Goal: Information Seeking & Learning: Learn about a topic

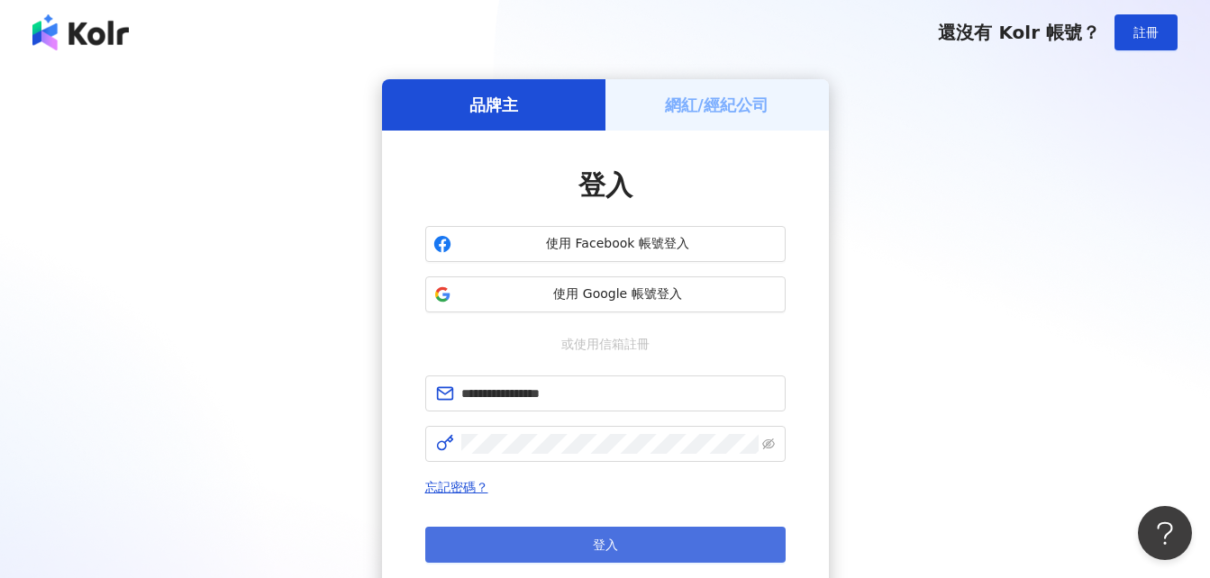
click at [566, 541] on button "登入" at bounding box center [605, 545] width 360 height 36
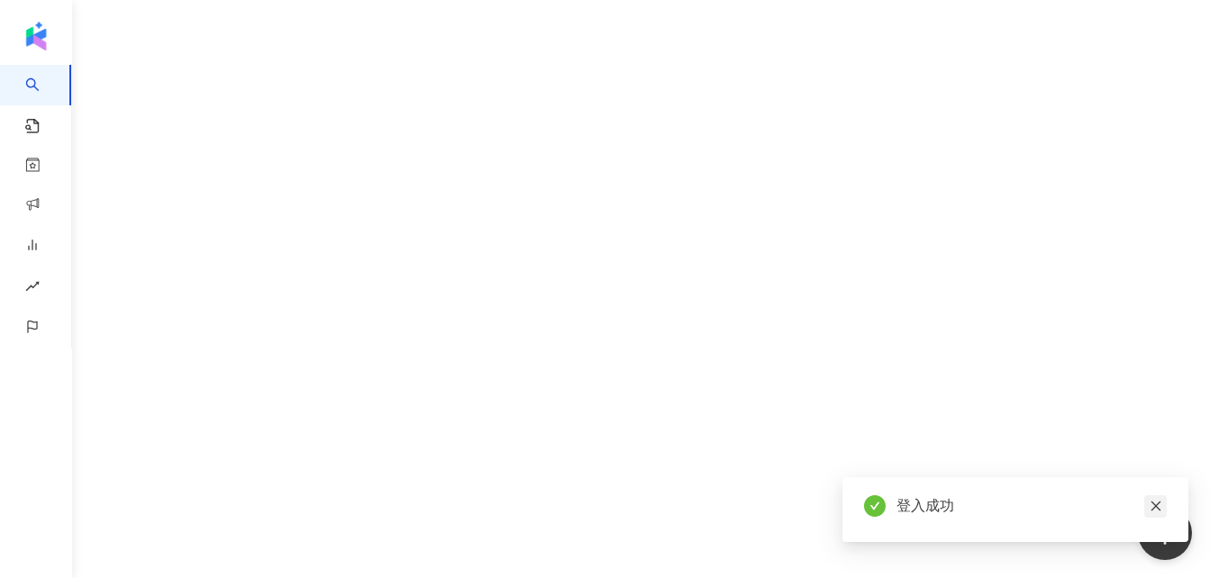
click at [1150, 506] on icon "close" at bounding box center [1155, 506] width 13 height 13
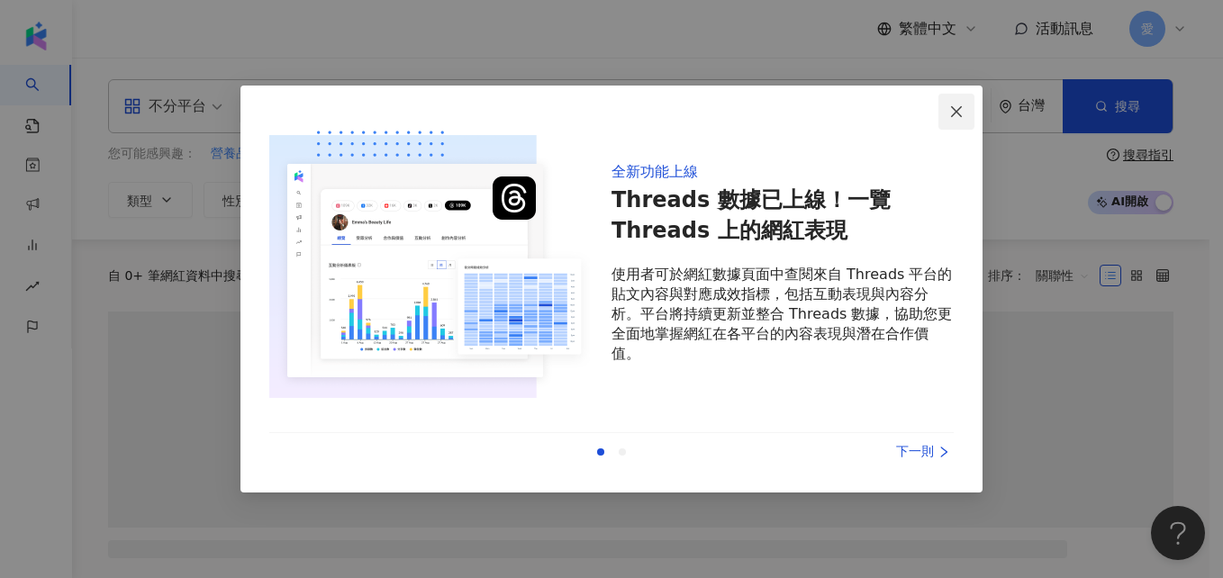
click at [958, 113] on icon "close" at bounding box center [956, 110] width 11 height 11
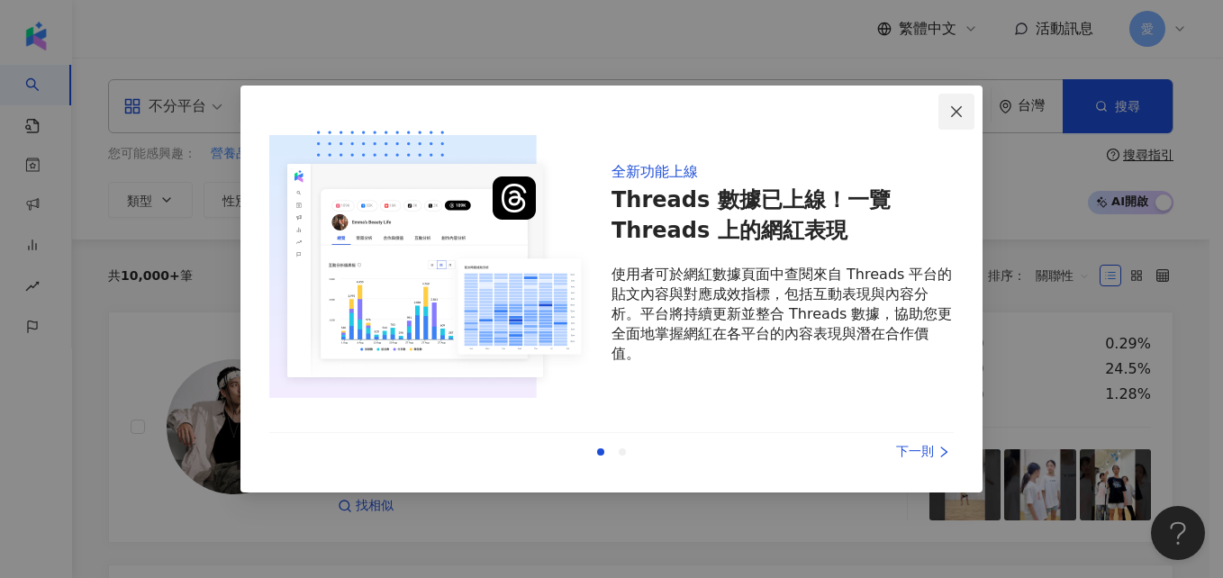
click at [959, 114] on icon "close" at bounding box center [956, 110] width 11 height 11
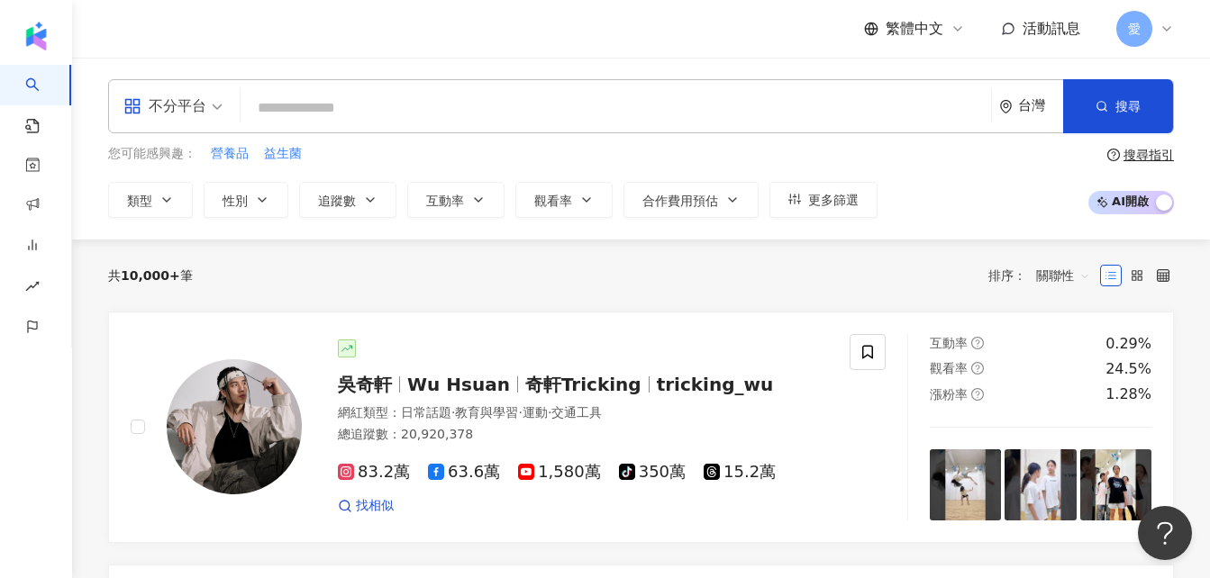
click at [325, 108] on input "search" at bounding box center [616, 108] width 736 height 34
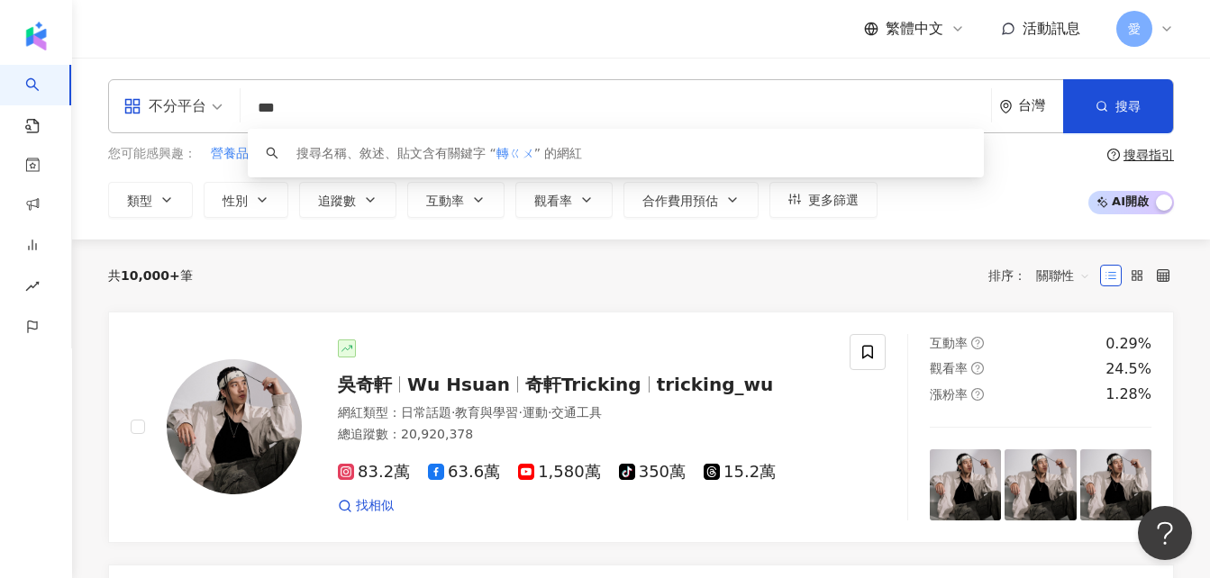
type input "**"
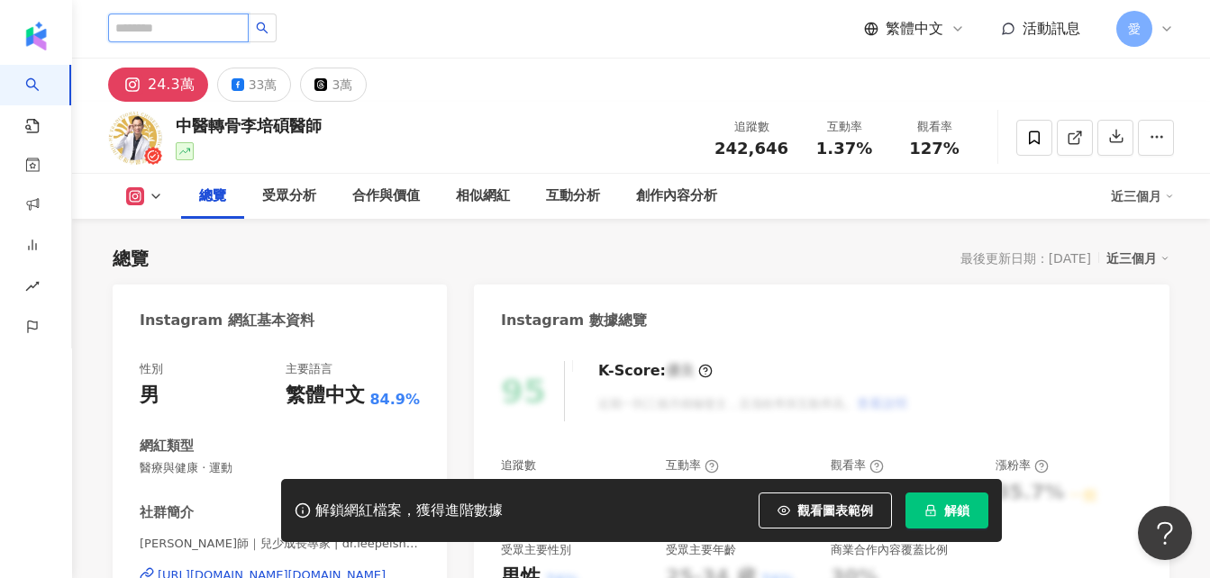
click at [217, 26] on input "search" at bounding box center [178, 28] width 140 height 29
drag, startPoint x: 215, startPoint y: 122, endPoint x: 237, endPoint y: 127, distance: 22.1
click at [237, 127] on div "中醫轉骨李培碩醫師" at bounding box center [249, 125] width 146 height 23
copy div "轉骨"
click at [216, 32] on input "search" at bounding box center [178, 28] width 140 height 29
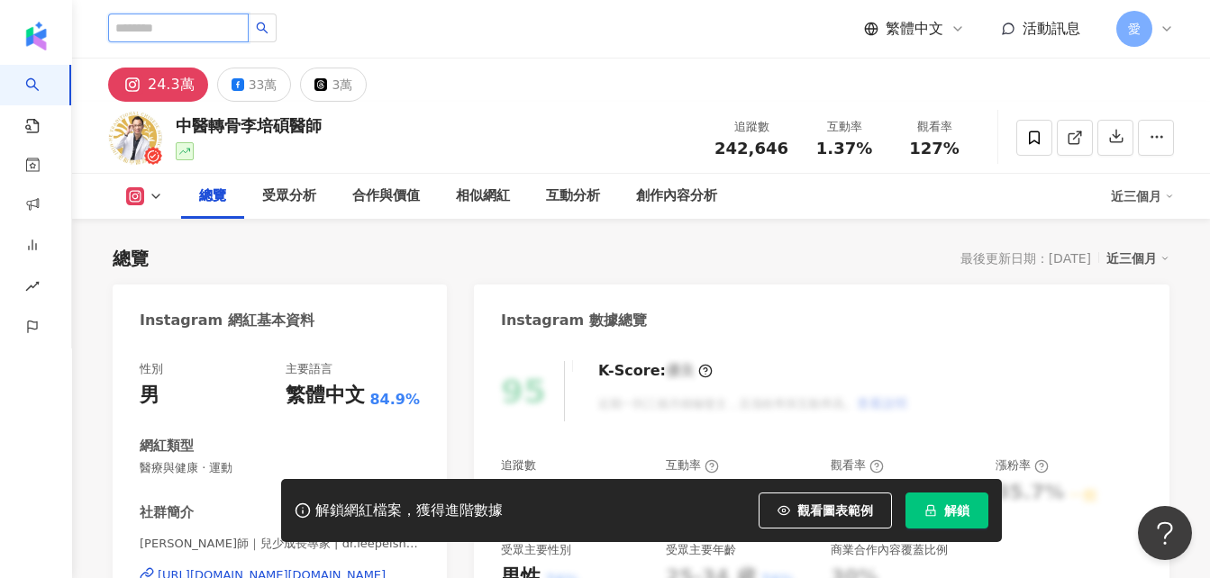
paste input "**"
click at [117, 24] on input "**" at bounding box center [178, 28] width 140 height 29
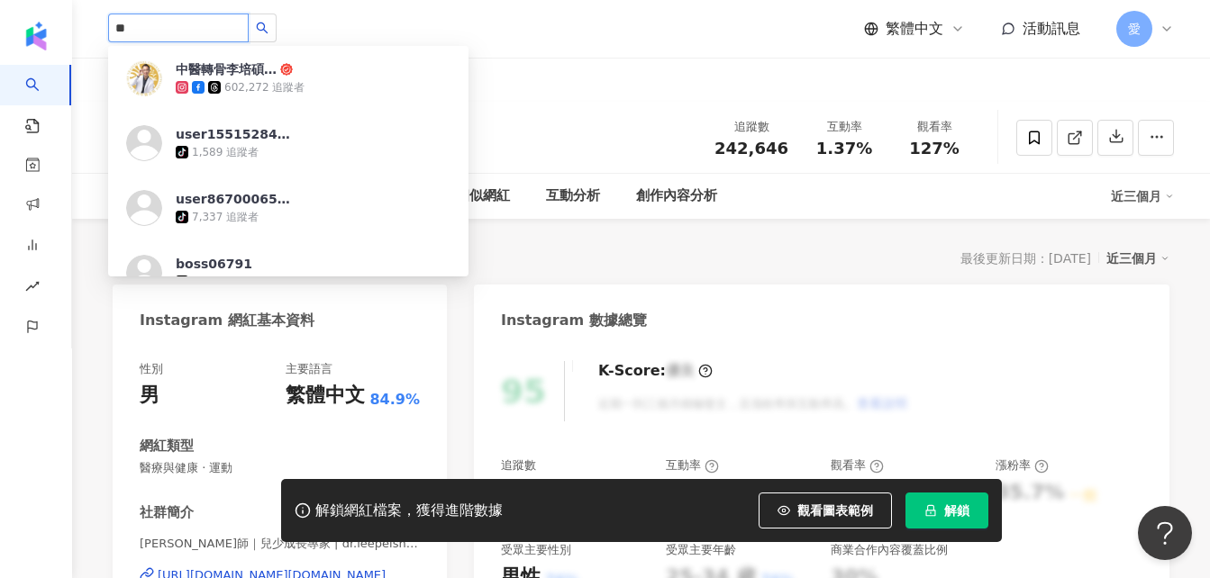
type input "***"
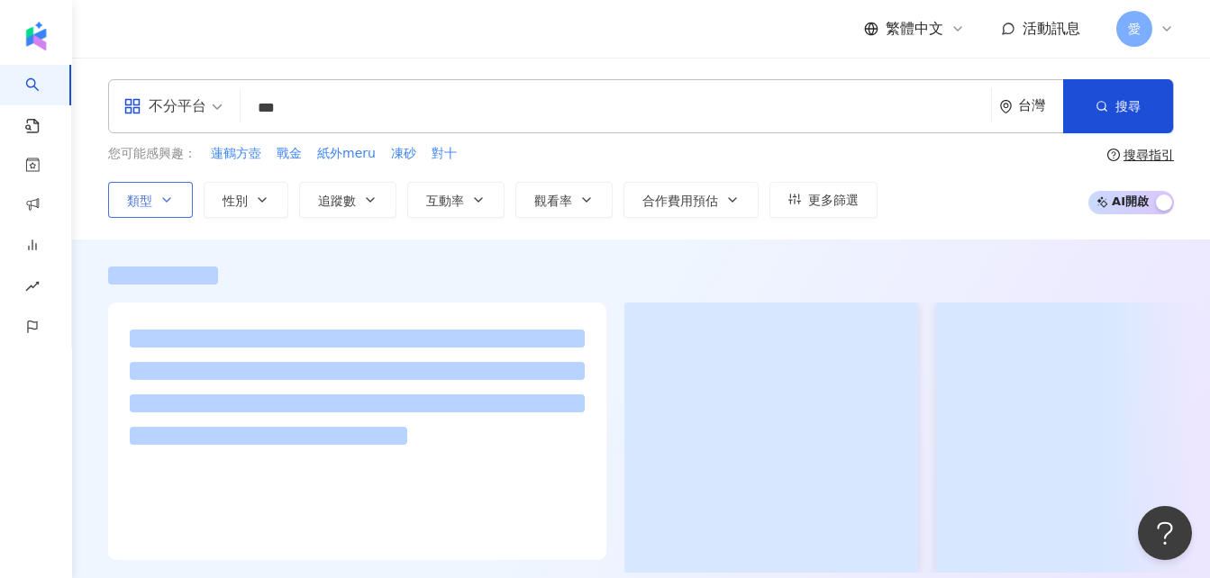
click at [160, 196] on icon "button" at bounding box center [166, 200] width 14 height 14
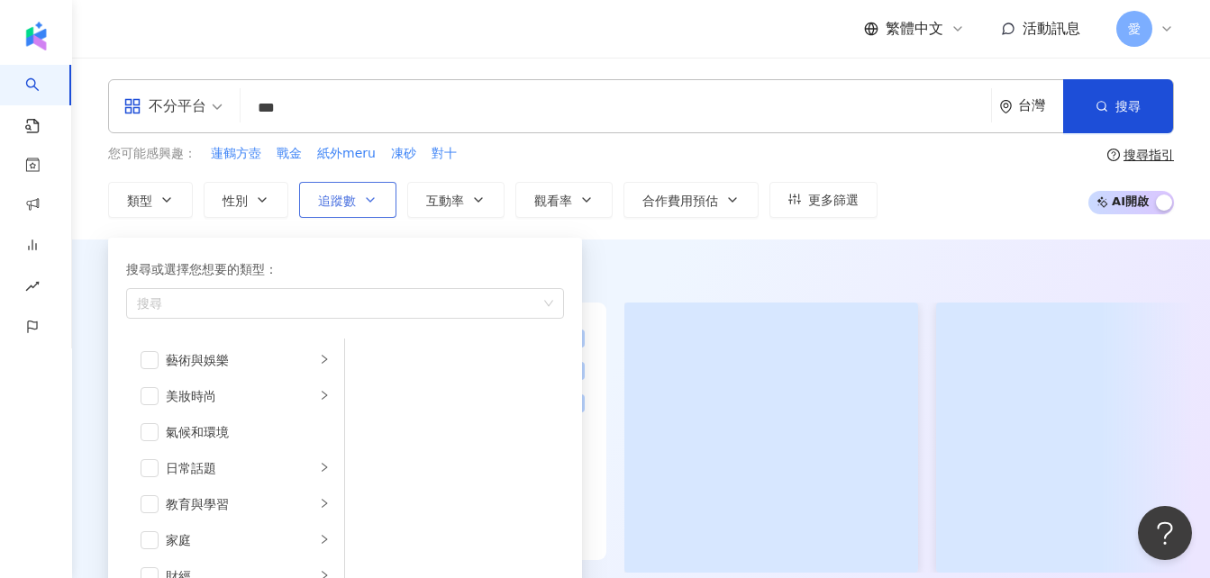
click at [345, 194] on span "追蹤數" at bounding box center [337, 201] width 38 height 14
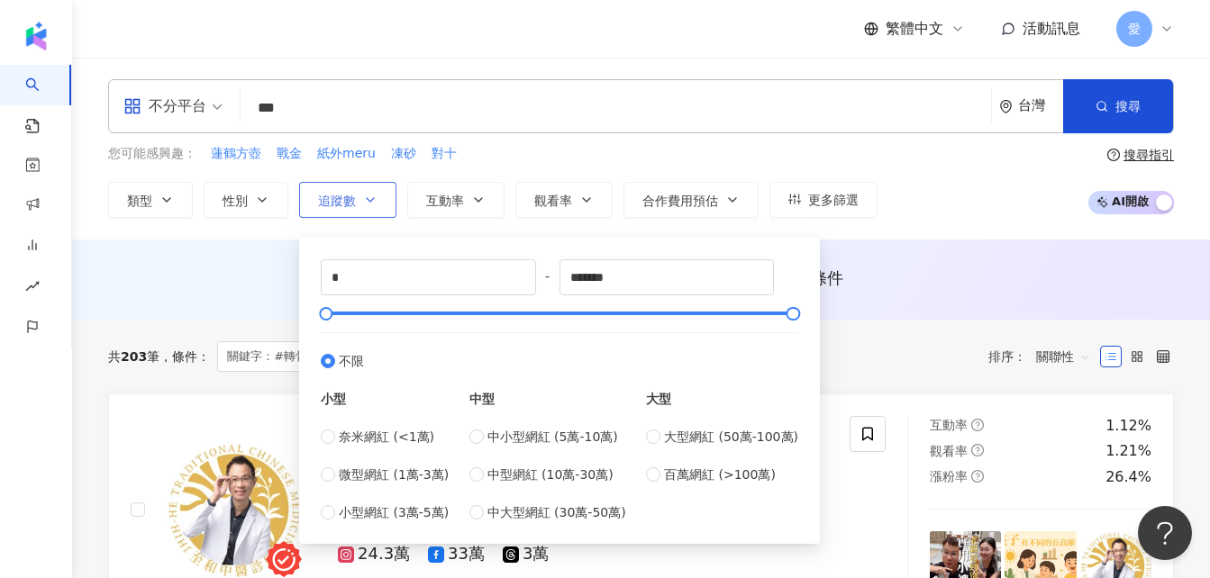
click at [345, 194] on span "追蹤數" at bounding box center [337, 201] width 38 height 14
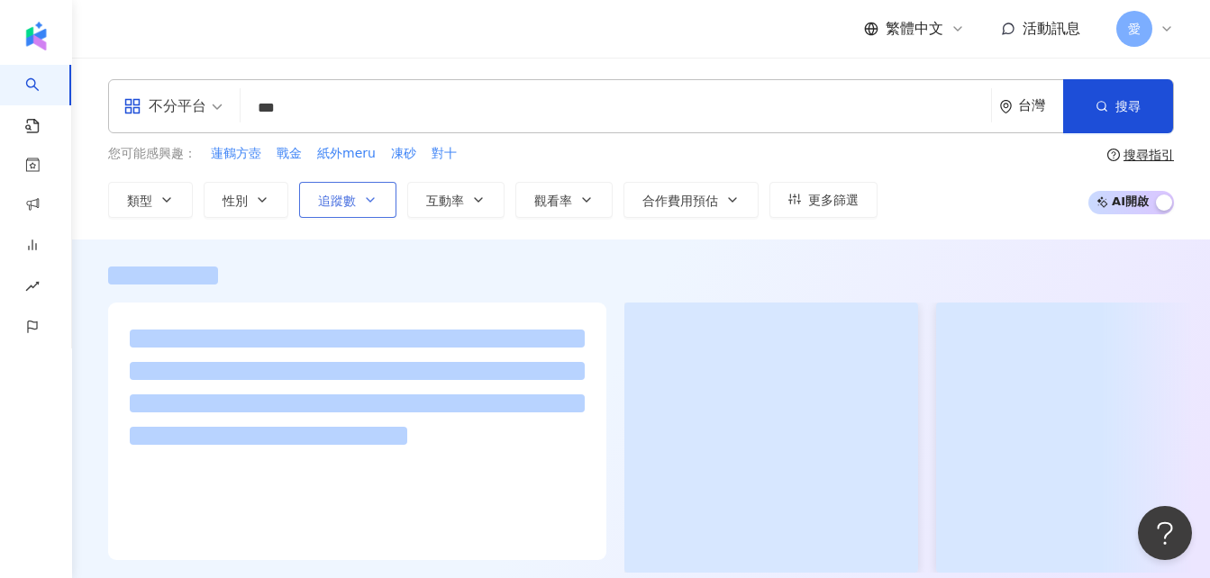
click at [345, 194] on span "追蹤數" at bounding box center [337, 201] width 38 height 14
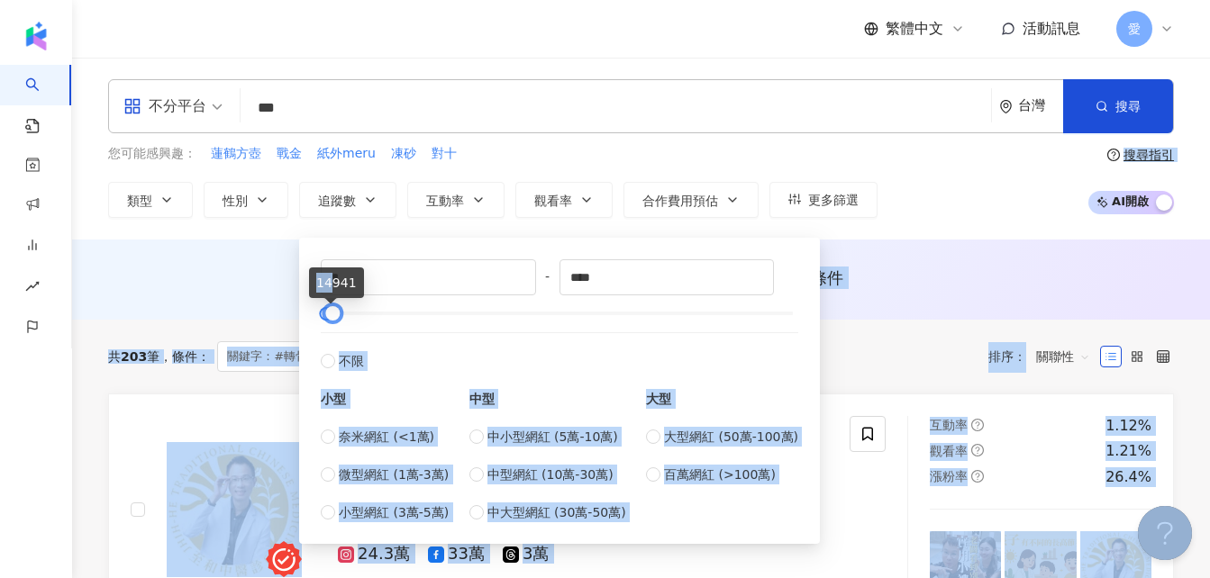
type input "*****"
drag, startPoint x: 792, startPoint y: 309, endPoint x: 331, endPoint y: 277, distance: 461.3
click at [331, 277] on body "AI 找網紅 找貼文 資源庫 商案媒合 洞察報告 趨勢分析 BETA 競品分析 繁體中文 活動訊息 愛 不分平台 *** 台灣 搜尋 您可能感興趣： 蓮鶴方壺…" at bounding box center [605, 289] width 1210 height 578
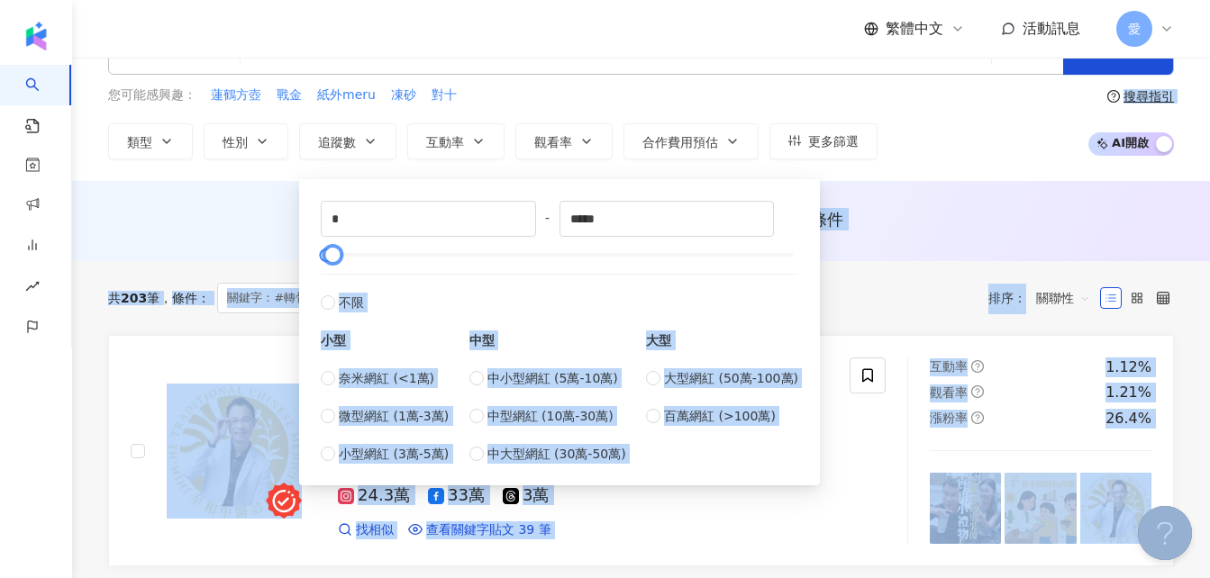
scroll to position [90, 0]
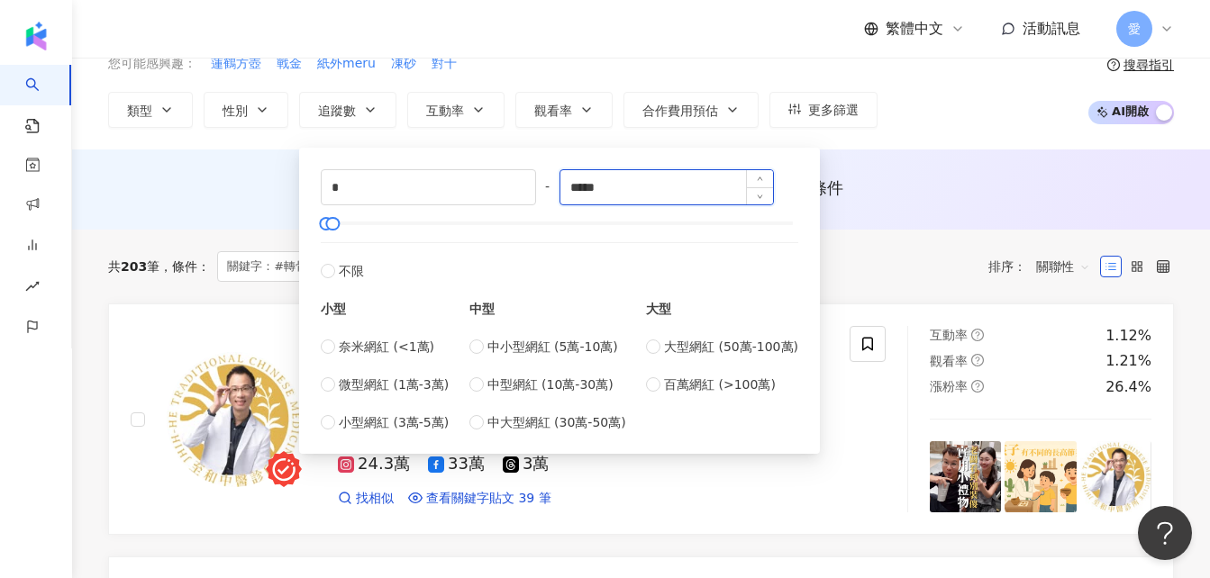
click at [709, 195] on input "*****" at bounding box center [666, 187] width 213 height 34
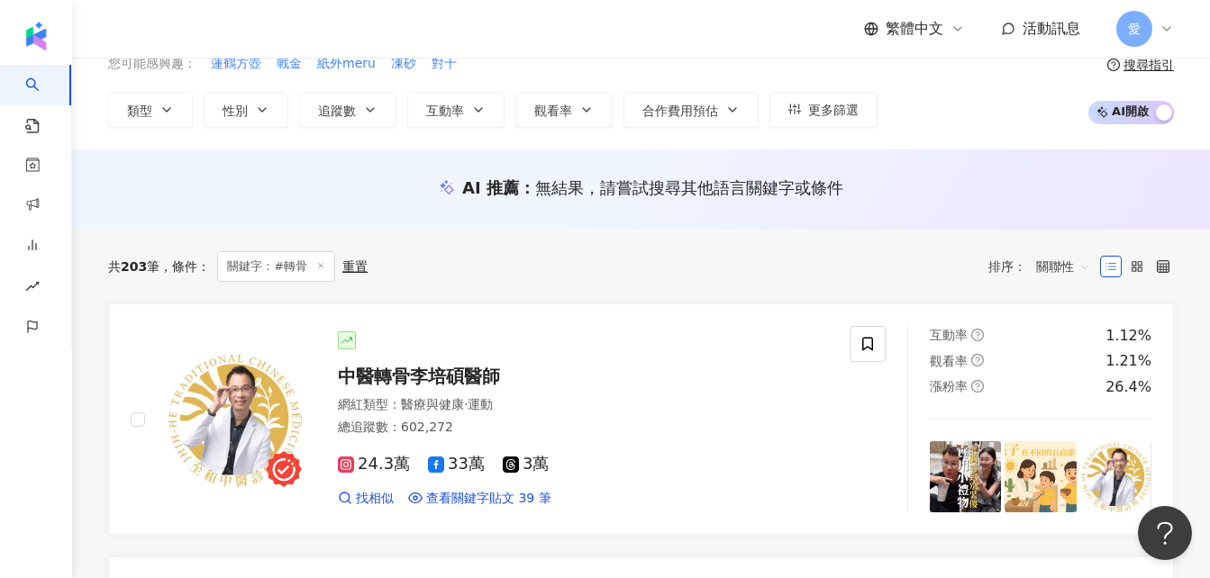
click at [943, 114] on div "您可能感興趣： 蓮鶴方壺 戰金 紙外meru 凍砂 對十 類型 性別 追蹤數 互動率 觀看率 合作費用預估 更多篩選 * - ***** 不限 小型 奈米網紅…" at bounding box center [640, 91] width 1065 height 74
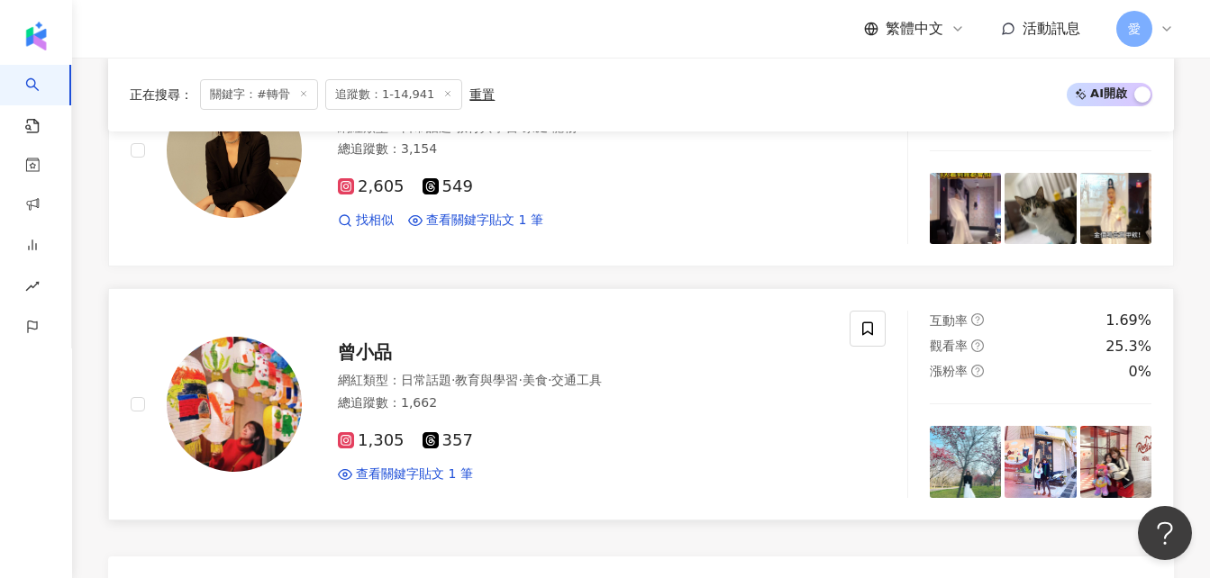
scroll to position [3332, 0]
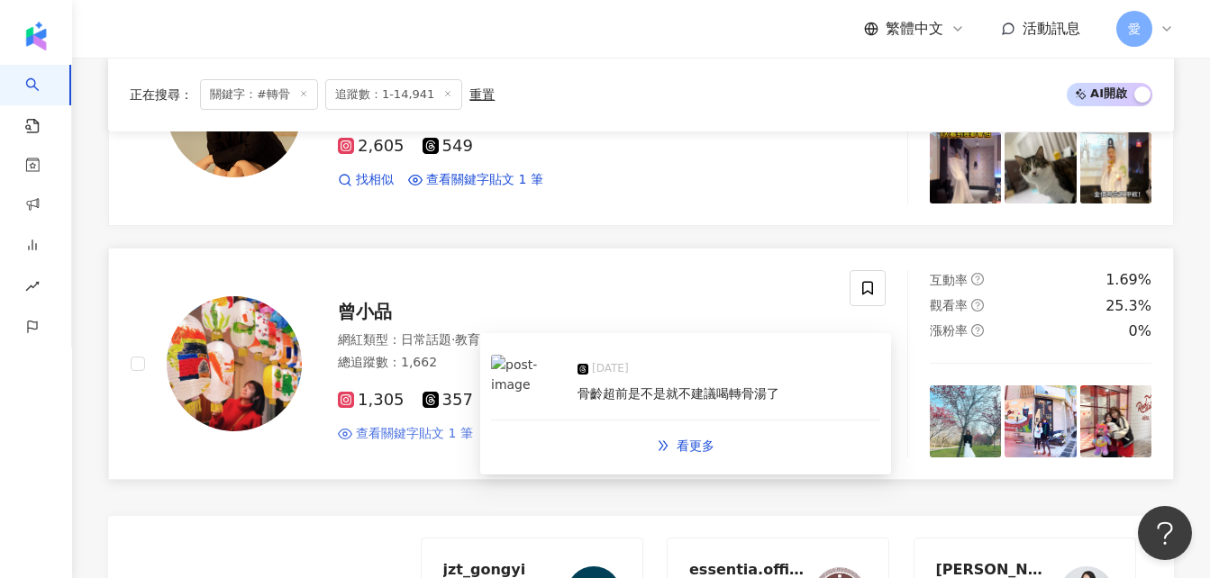
click at [432, 425] on span "查看關鍵字貼文 1 筆" at bounding box center [414, 434] width 117 height 18
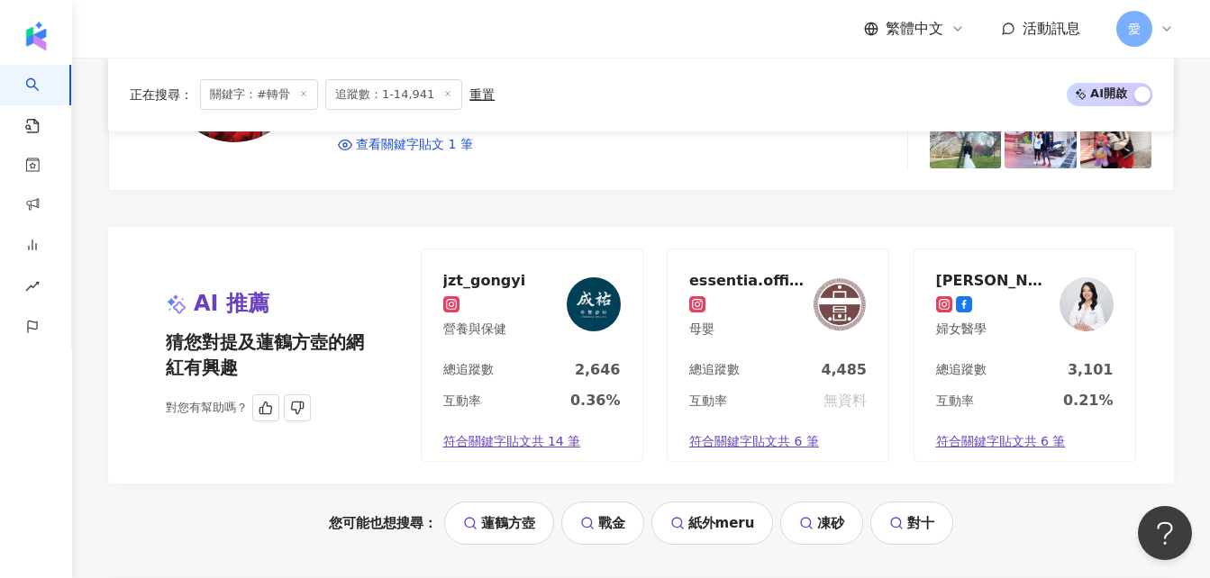
scroll to position [3783, 0]
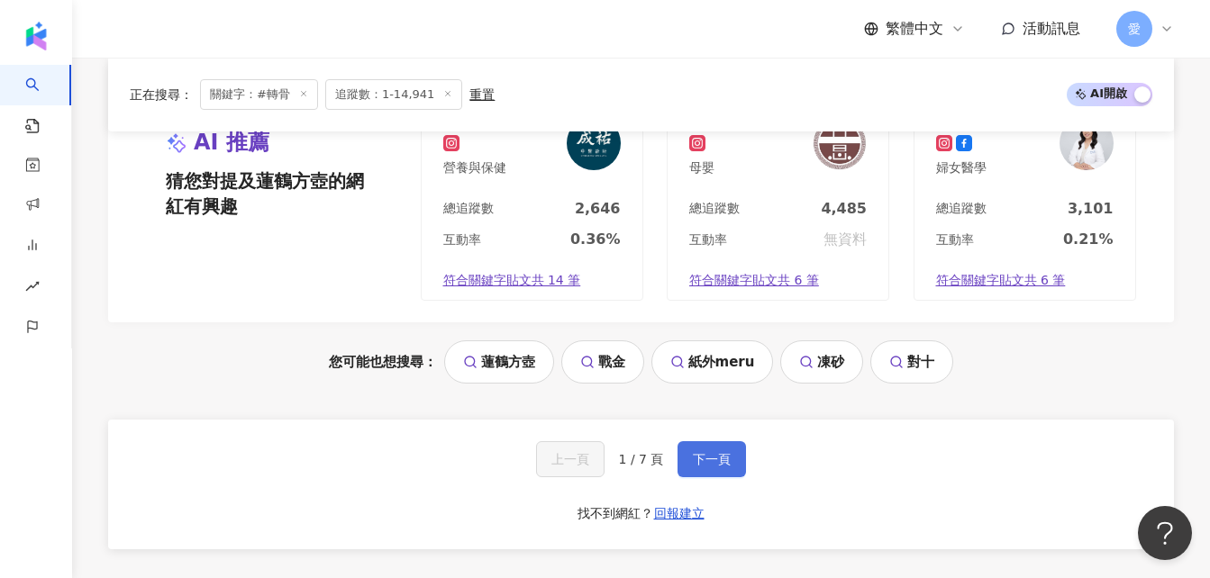
click at [710, 452] on span "下一頁" at bounding box center [712, 459] width 38 height 14
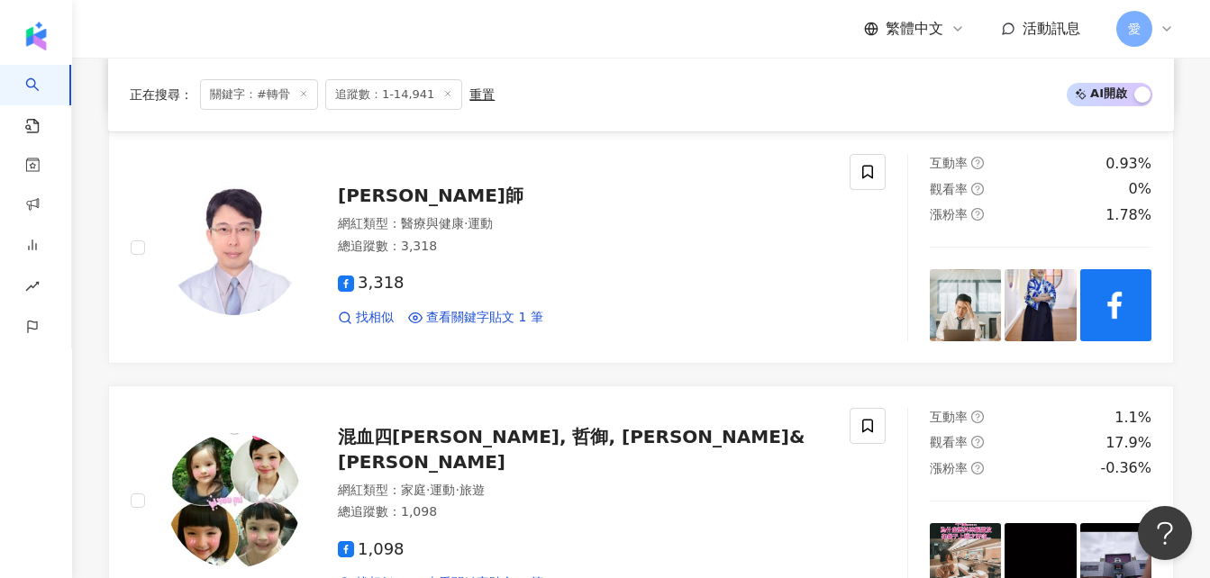
scroll to position [1531, 0]
click at [364, 189] on span "黃聖哲 中醫師" at bounding box center [431, 195] width 186 height 22
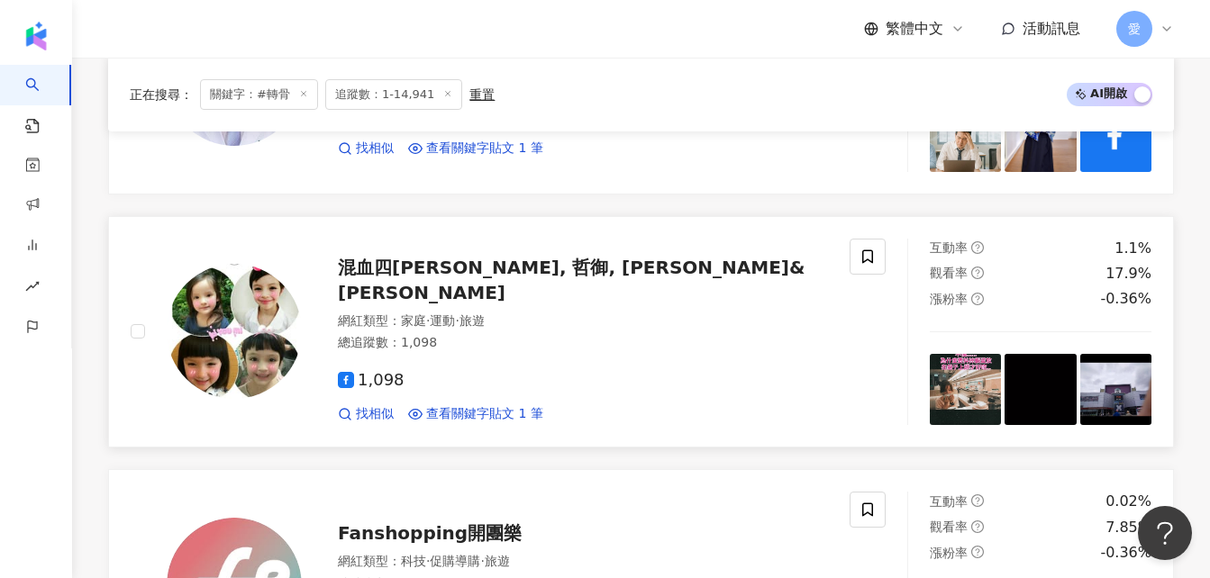
scroll to position [1801, 0]
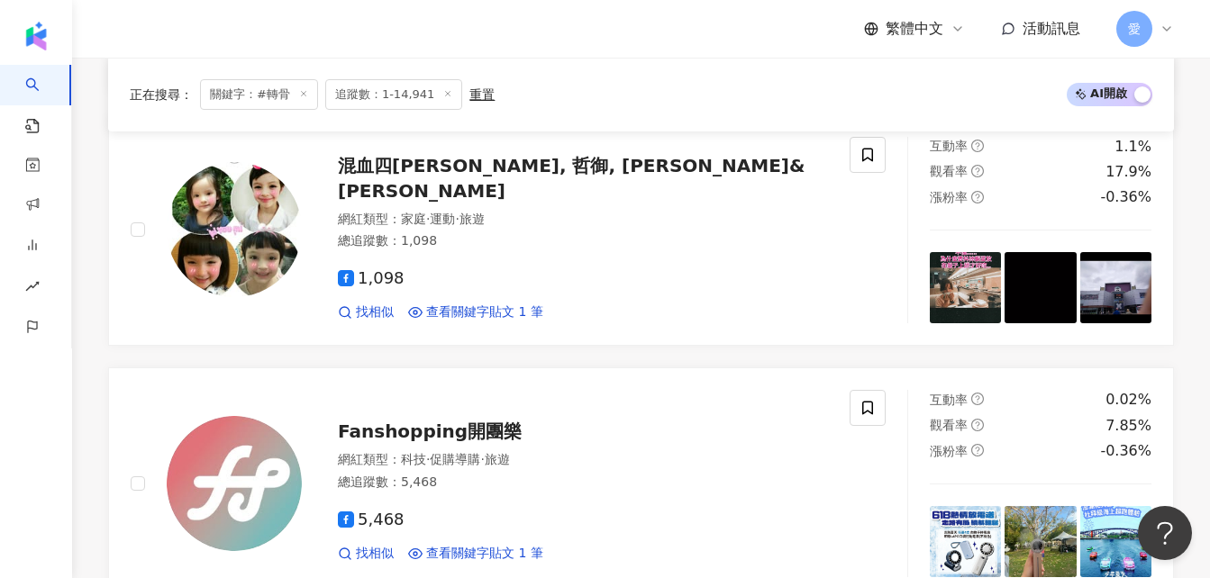
click at [89, 341] on div "正在搜尋 ： 關鍵字：#轉骨 追蹤數：1-14,941 重置 AI 開啟 AI 關閉 anddamnparents 恩典牌爸媽 育兒、兩性、親子、時事Podc…" at bounding box center [640, 367] width 1137 height 3699
click at [457, 172] on span "混血四寶-哲祈, 哲御, 米亞& 葇菈" at bounding box center [571, 178] width 467 height 47
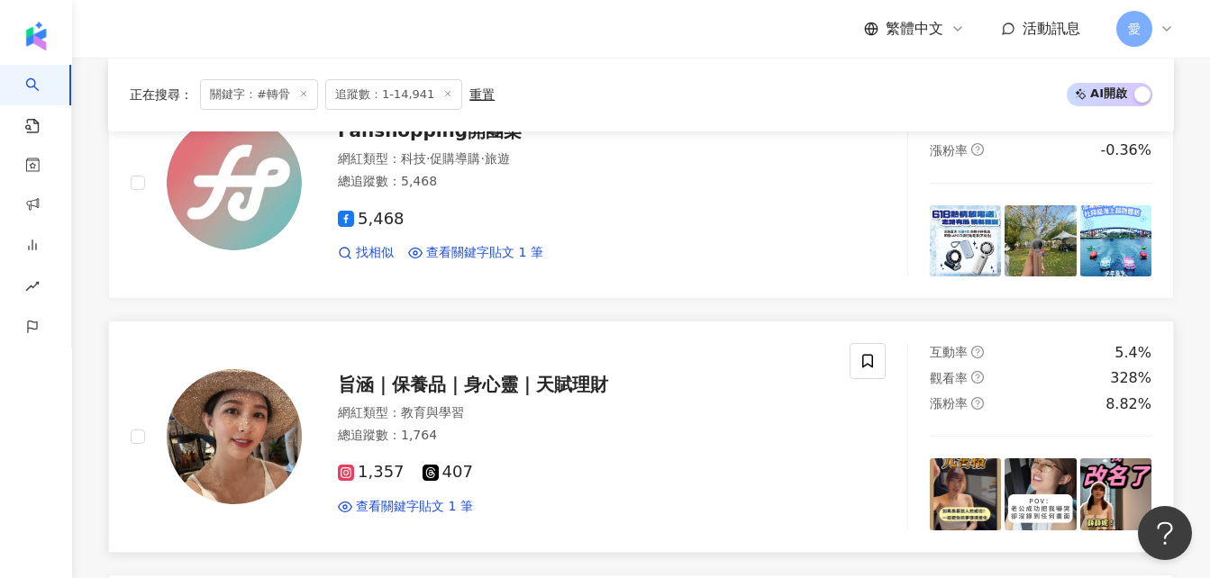
scroll to position [2071, 0]
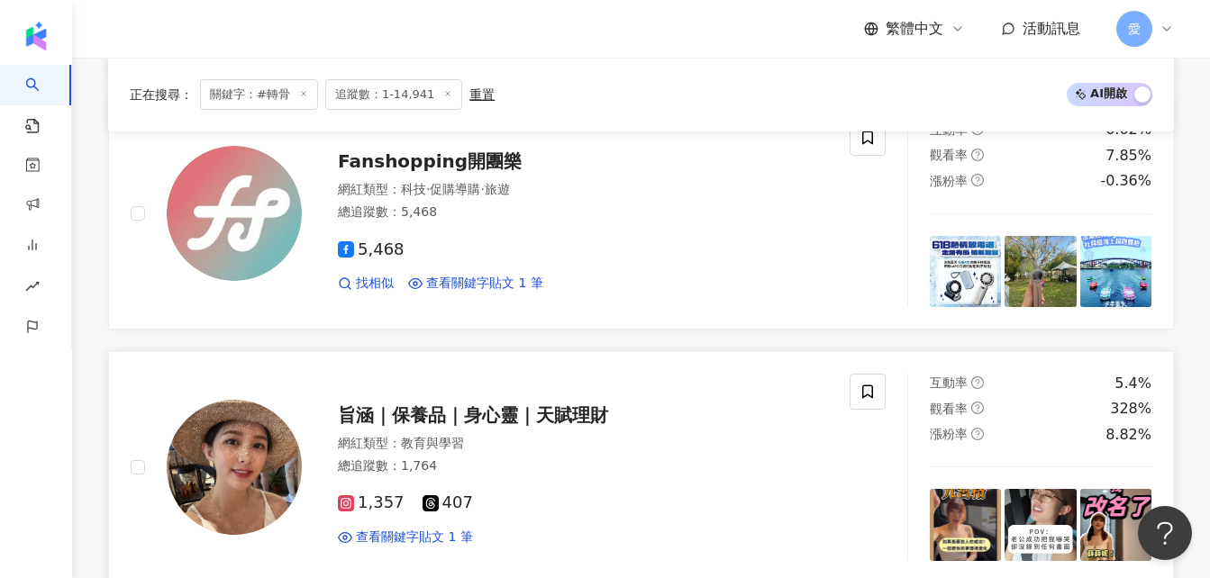
drag, startPoint x: 563, startPoint y: 320, endPoint x: 520, endPoint y: 414, distance: 104.0
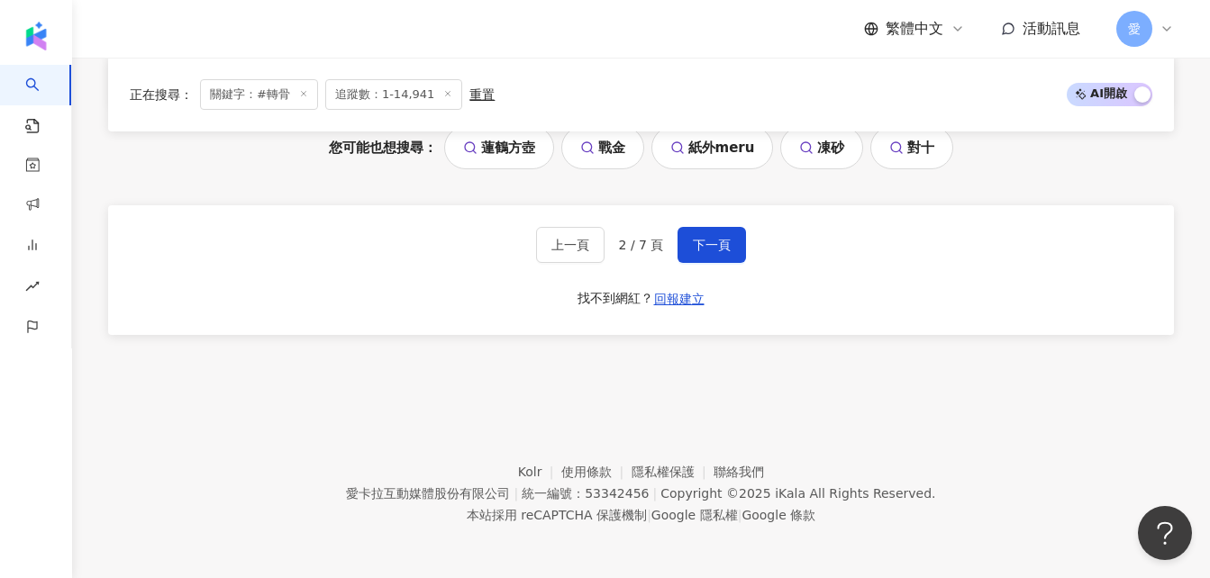
scroll to position [3640, 0]
click at [708, 227] on button "下一頁" at bounding box center [711, 243] width 68 height 36
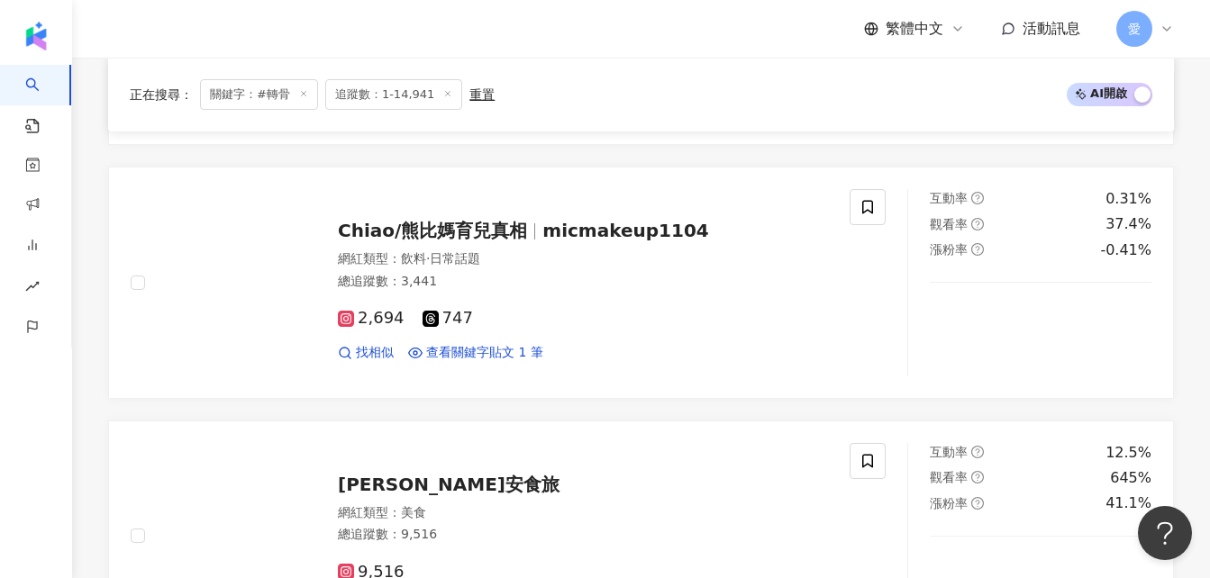
scroll to position [2071, 0]
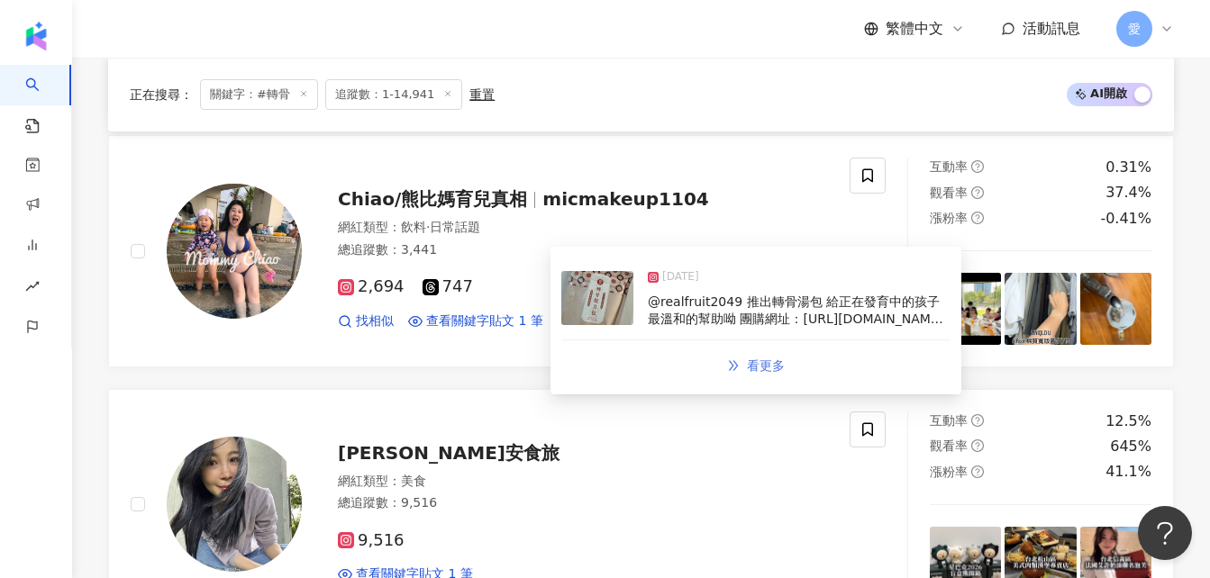
click at [750, 367] on span "看更多" at bounding box center [766, 365] width 38 height 14
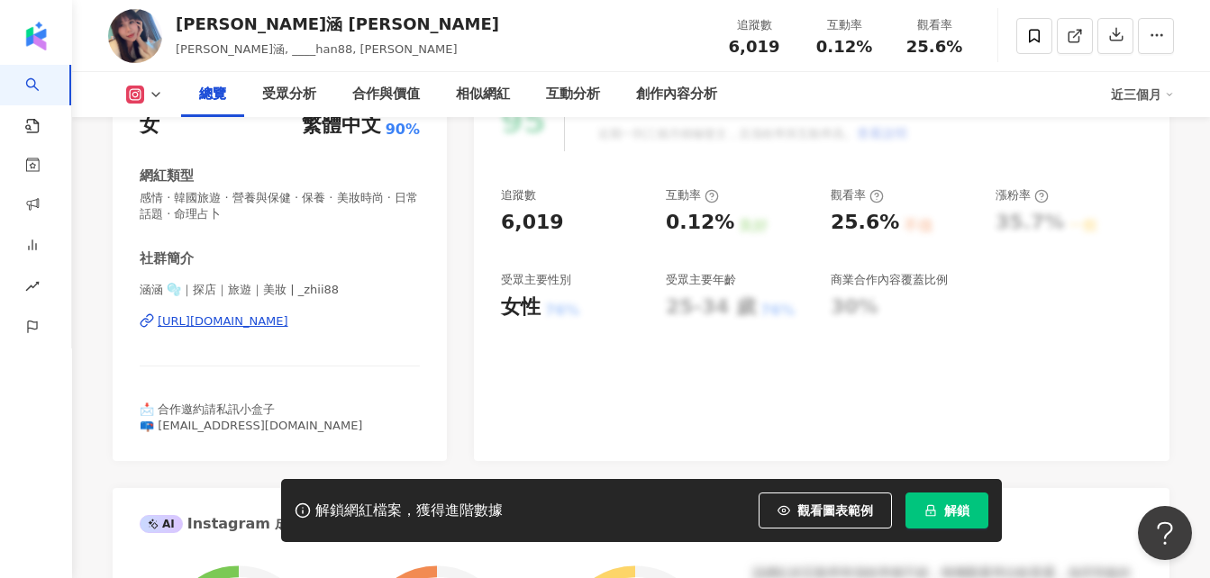
click at [286, 320] on div "https://www.instagram.com/_zhii88/" at bounding box center [223, 321] width 131 height 16
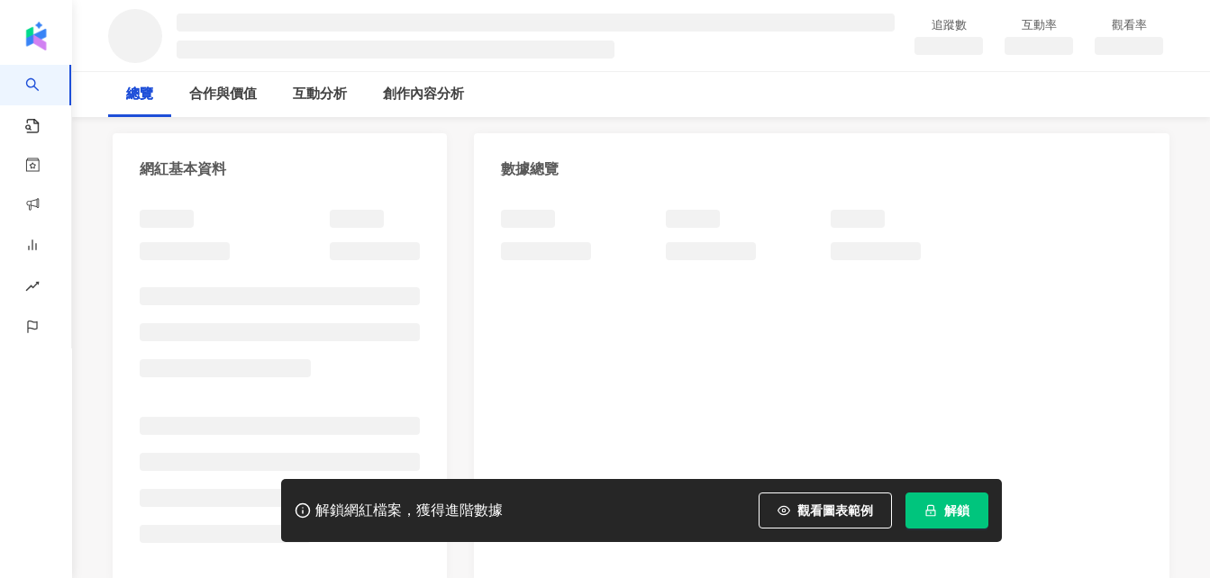
scroll to position [270, 0]
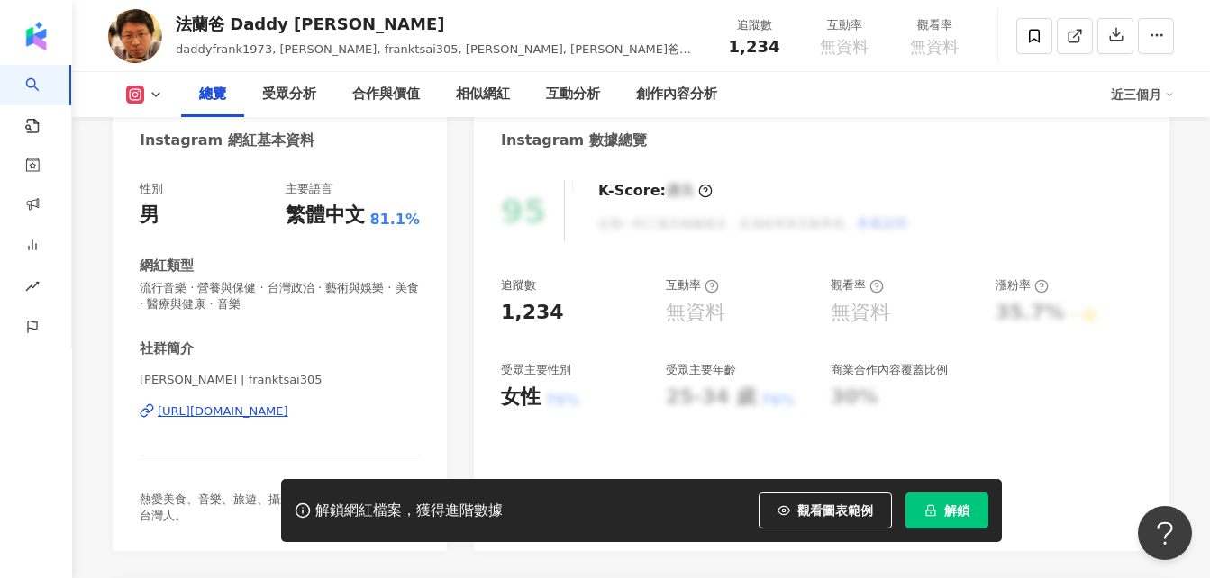
click at [234, 417] on div "https://www.instagram.com/franktsai305/" at bounding box center [223, 411] width 131 height 16
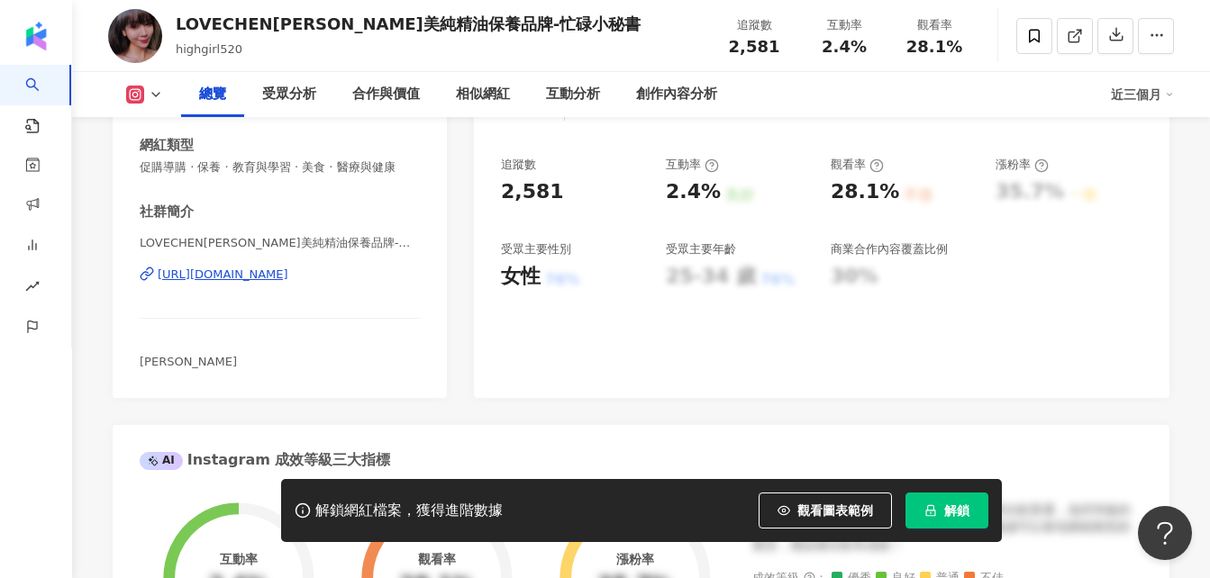
scroll to position [360, 0]
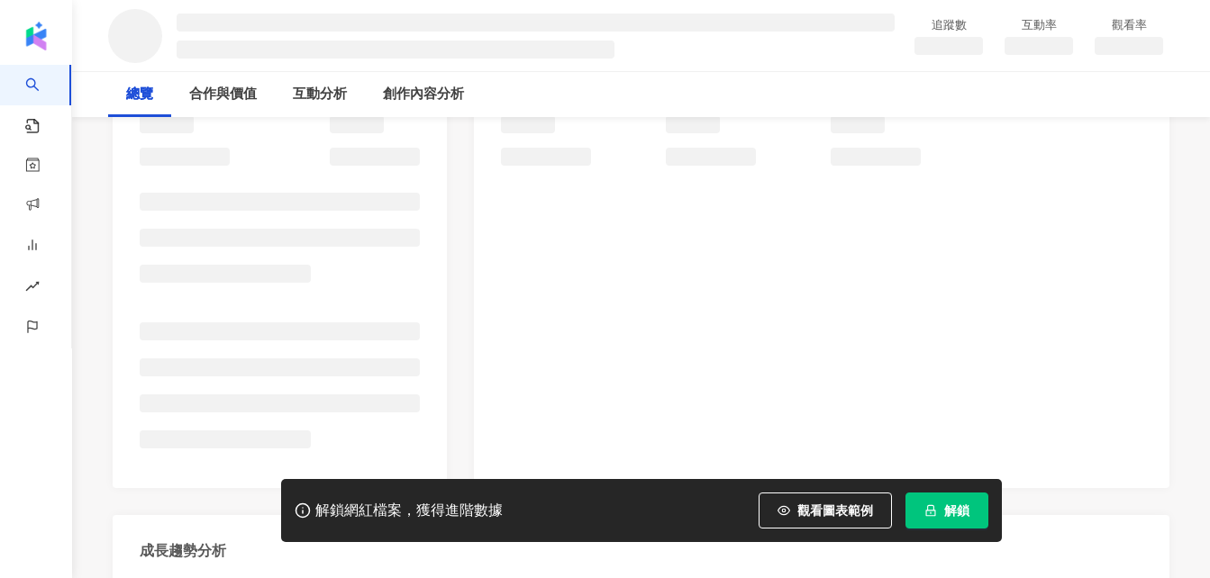
scroll to position [270, 0]
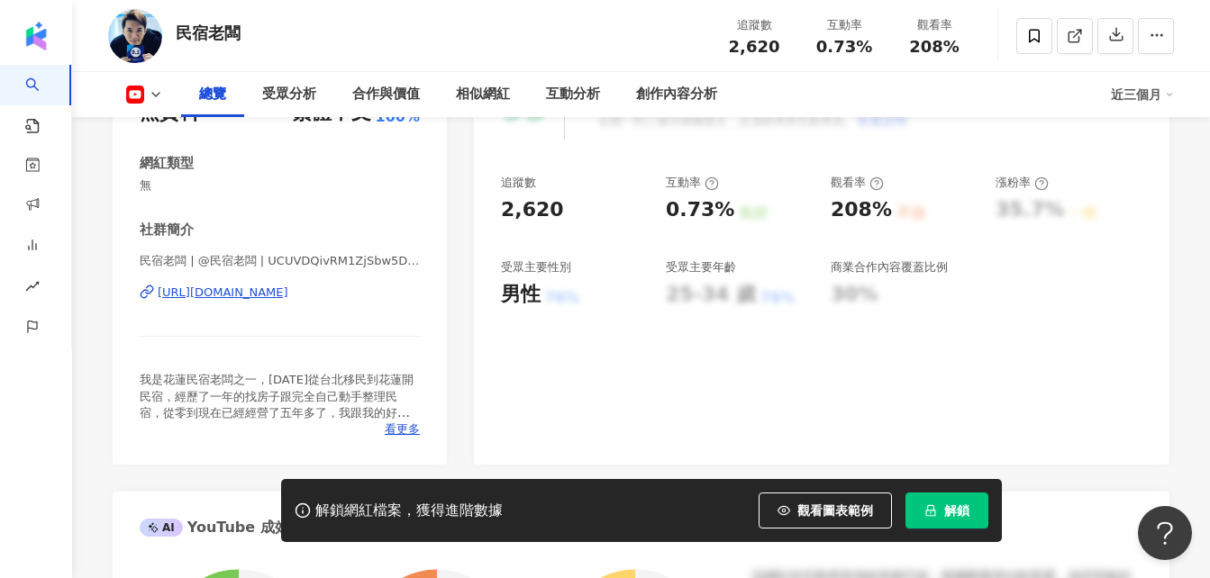
scroll to position [270, 0]
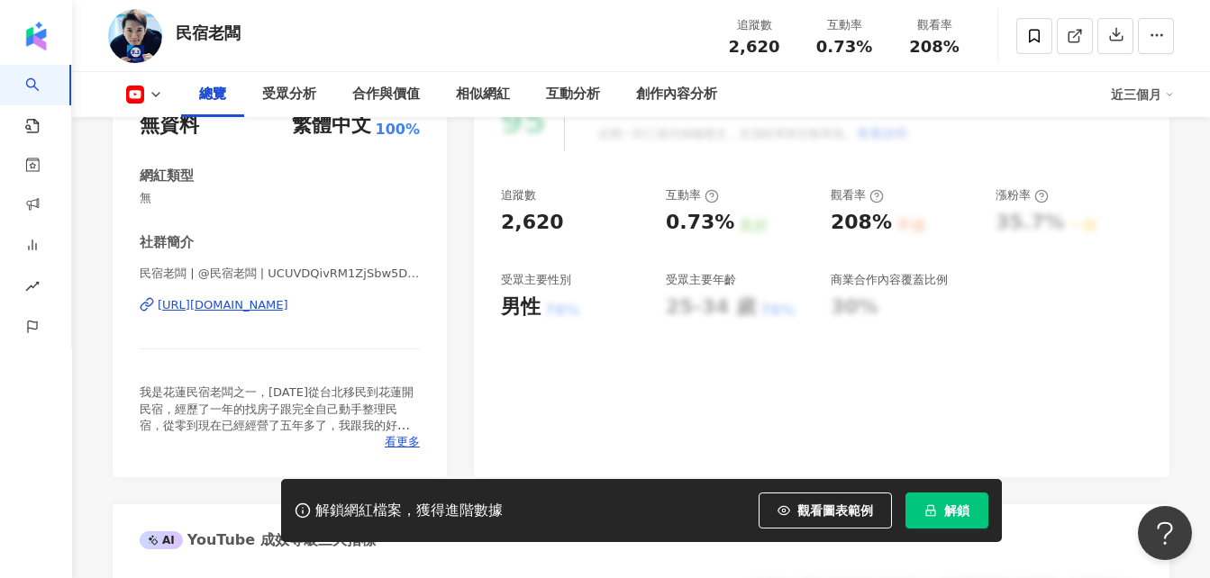
click at [288, 301] on div "https://www.youtube.com/channel/UCUVDQivRM1ZjSbw5DBJT23w" at bounding box center [223, 305] width 131 height 16
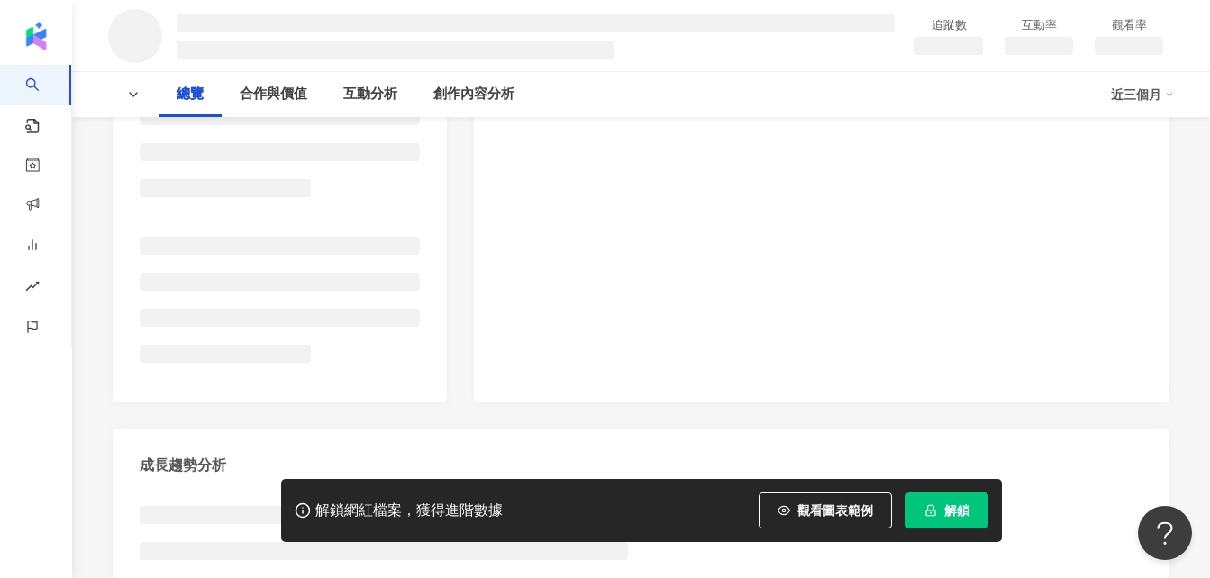
scroll to position [360, 0]
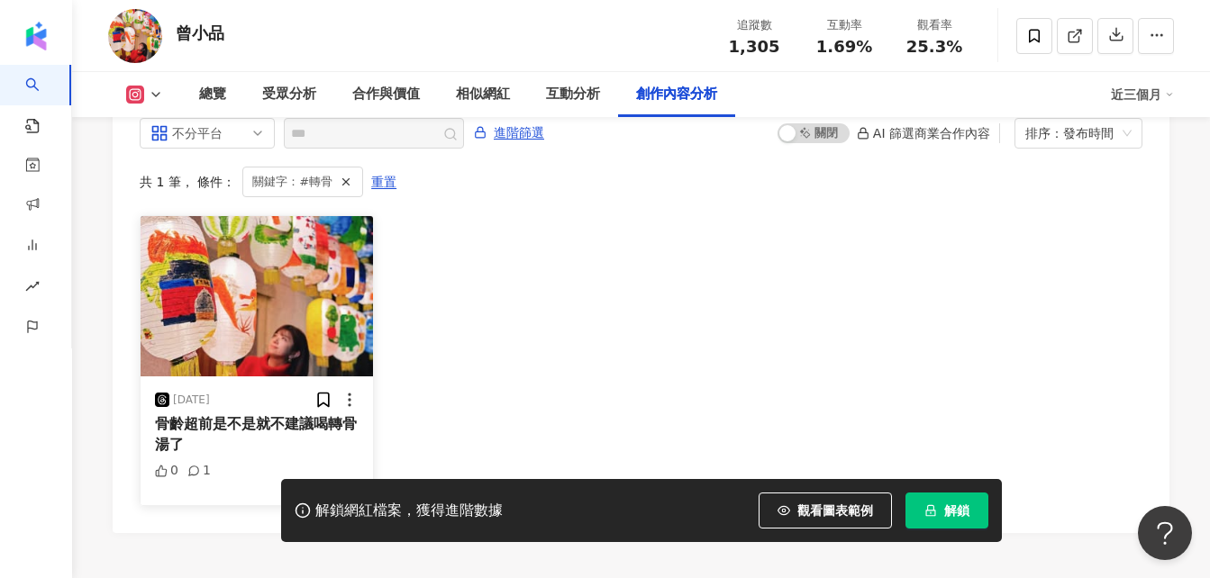
click at [297, 305] on img "button" at bounding box center [256, 296] width 232 height 160
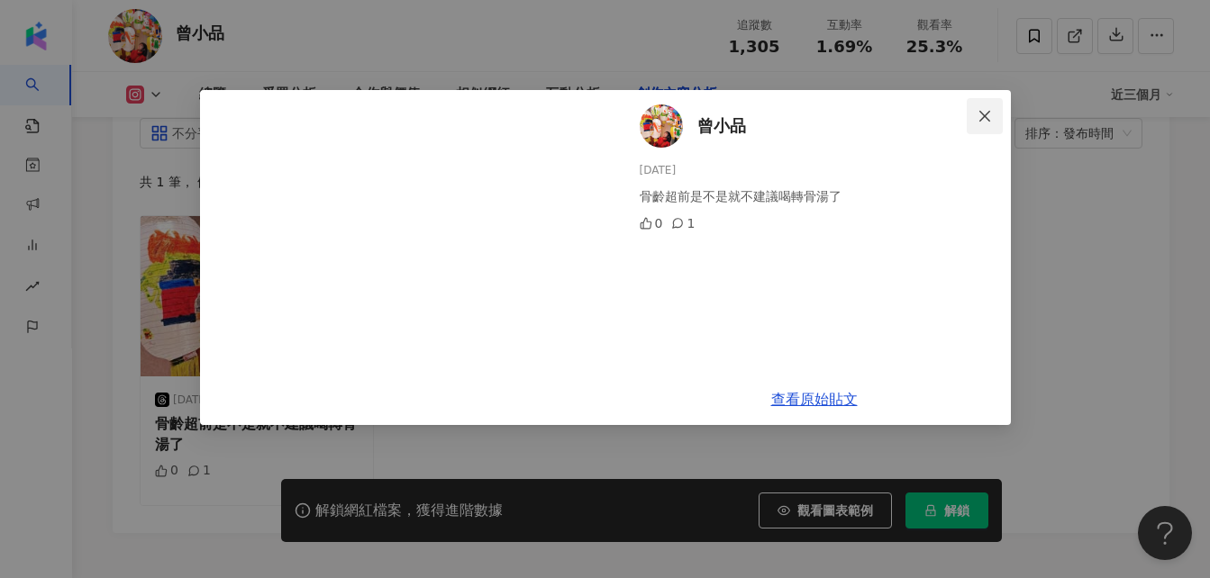
click at [985, 124] on button "Close" at bounding box center [984, 116] width 36 height 36
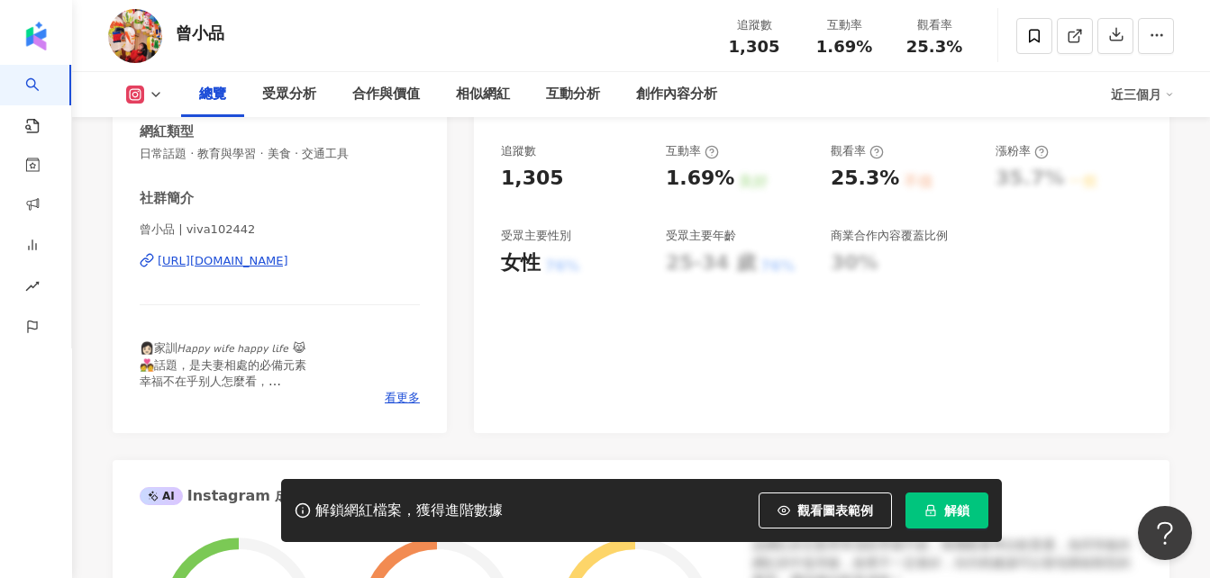
scroll to position [325, 0]
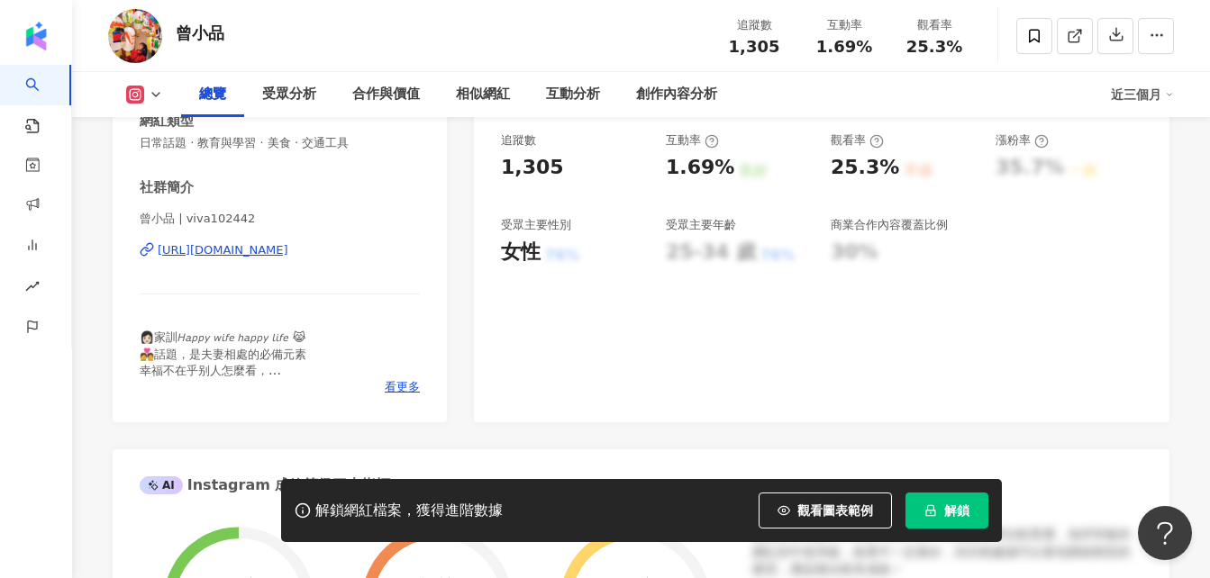
click at [288, 254] on div "[URL][DOMAIN_NAME]" at bounding box center [223, 250] width 131 height 16
click at [211, 253] on div "[URL][DOMAIN_NAME]" at bounding box center [223, 250] width 131 height 16
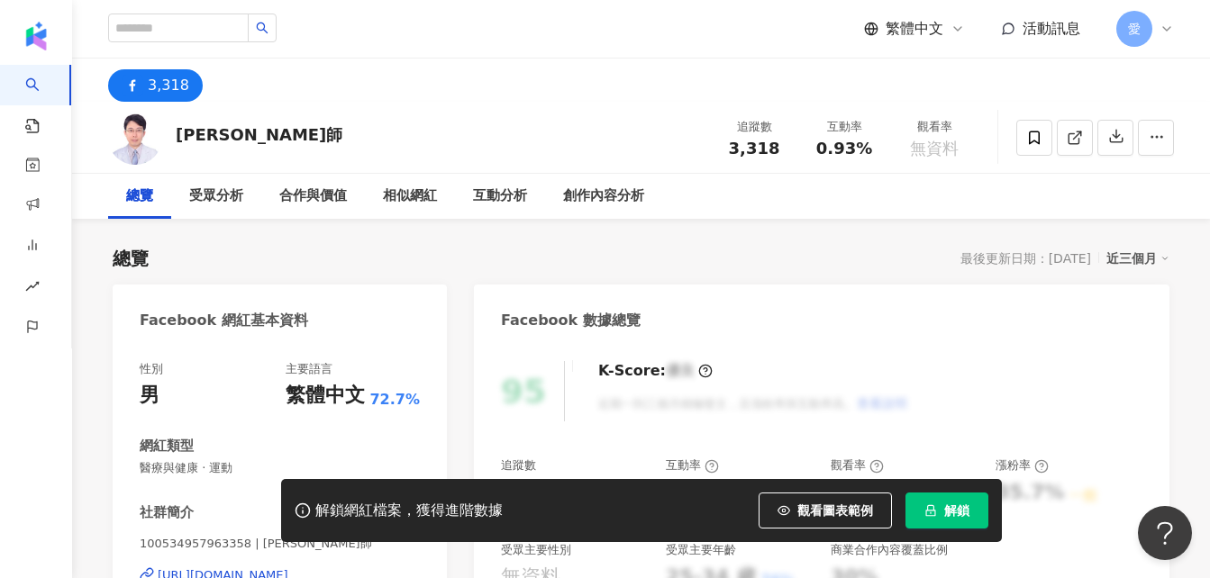
click at [288, 567] on div "https://www.facebook.com/100534957963358" at bounding box center [223, 575] width 131 height 16
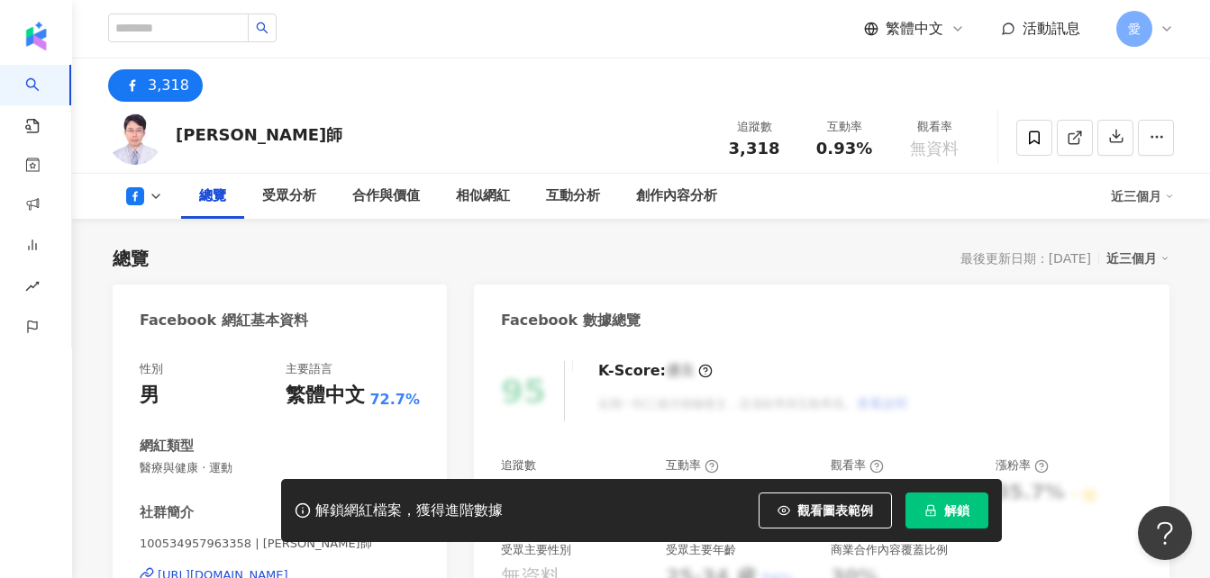
scroll to position [270, 0]
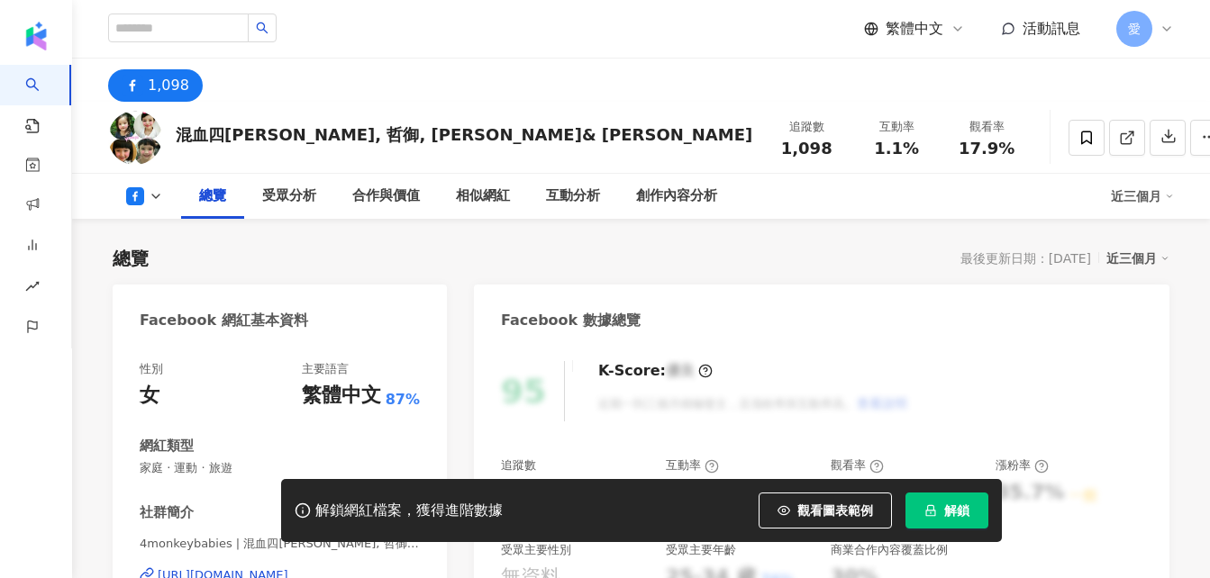
click at [234, 564] on div "https://www.facebook.com/658213674280055" at bounding box center [223, 575] width 131 height 16
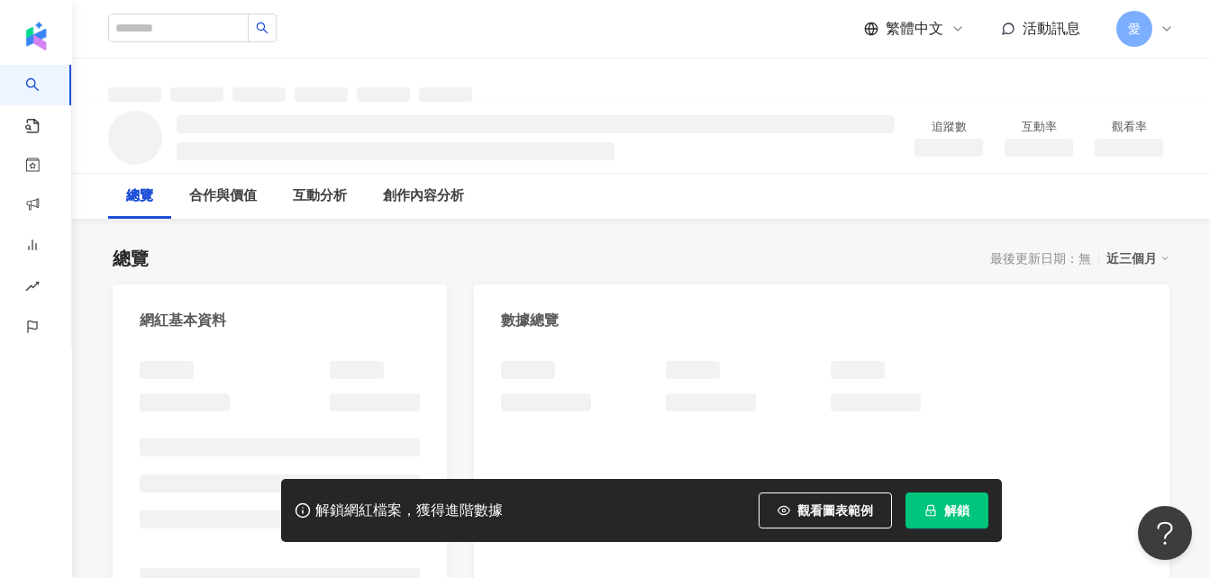
scroll to position [90, 0]
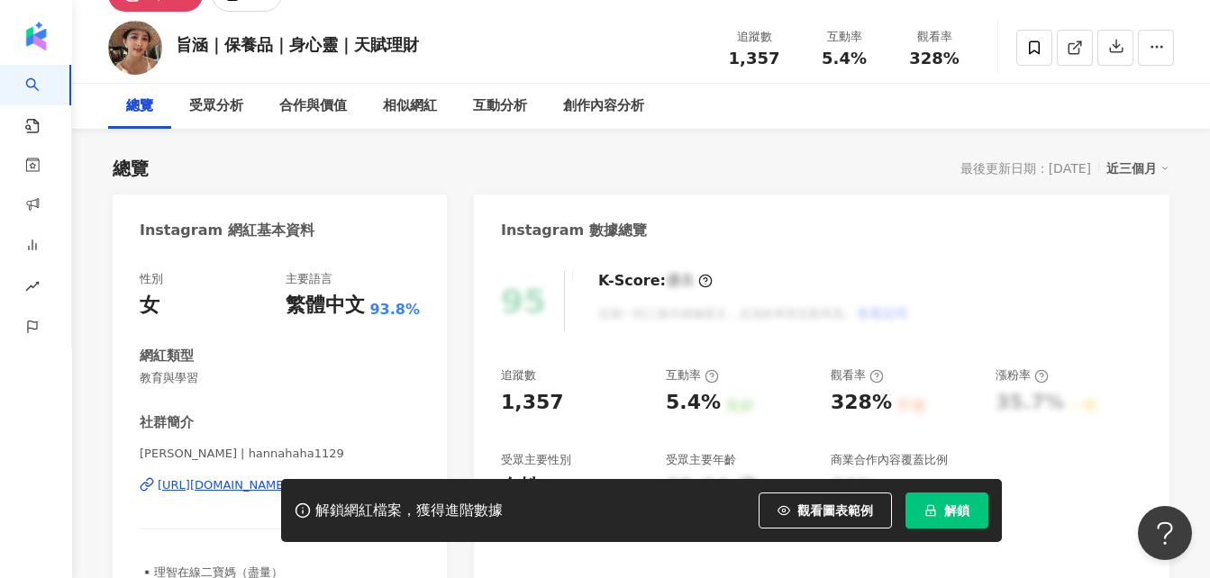
click at [231, 477] on div "https://www.instagram.com/hannahaha1129/" at bounding box center [223, 485] width 131 height 16
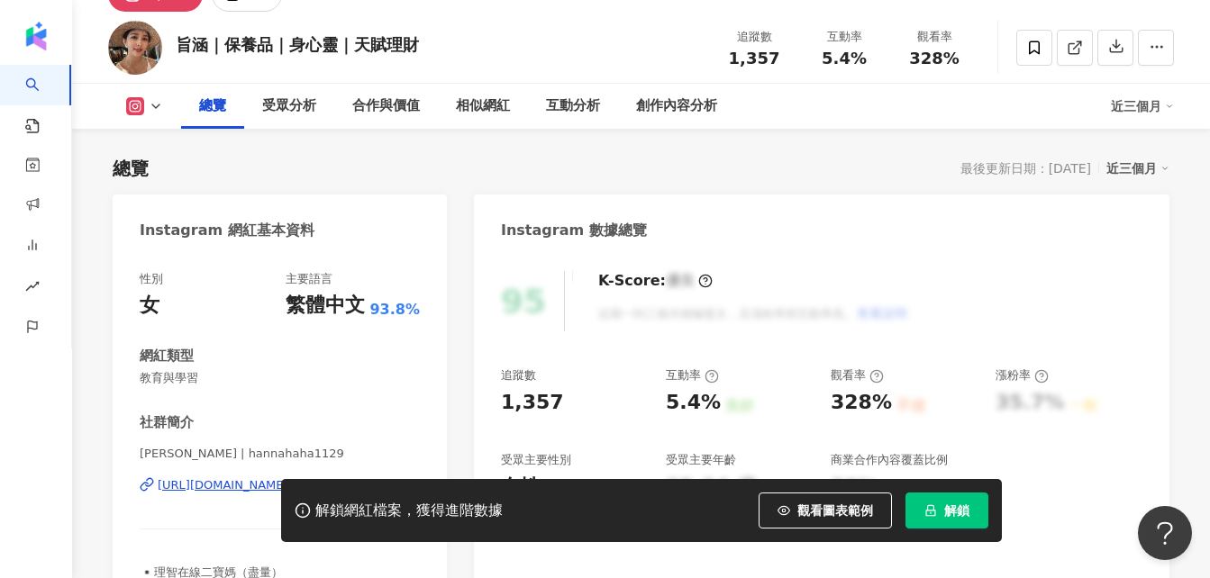
scroll to position [270, 0]
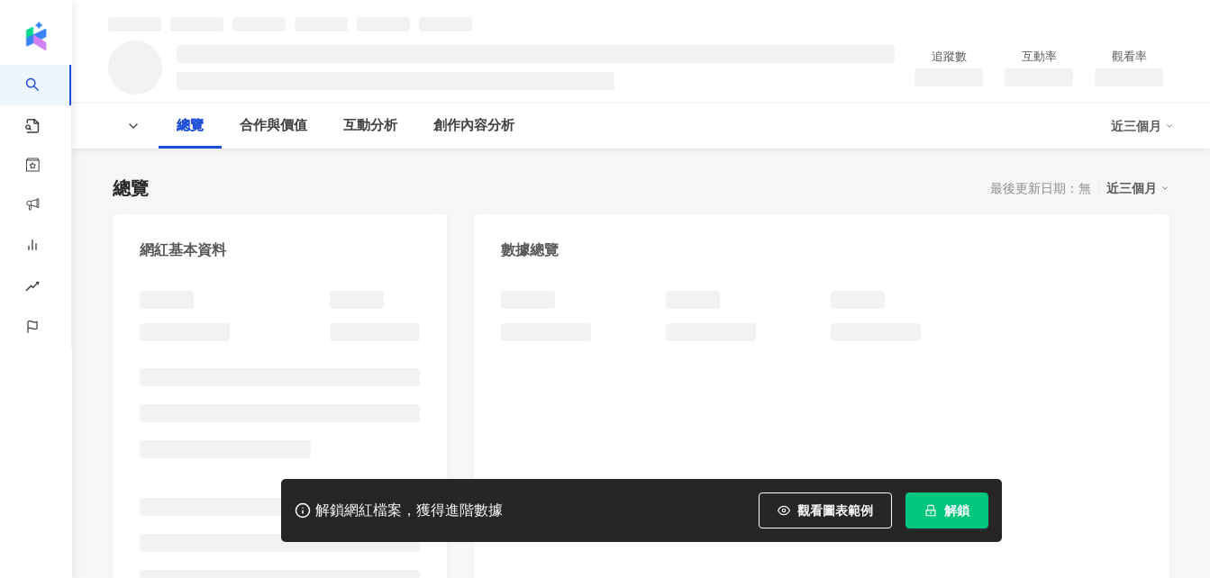
scroll to position [90, 0]
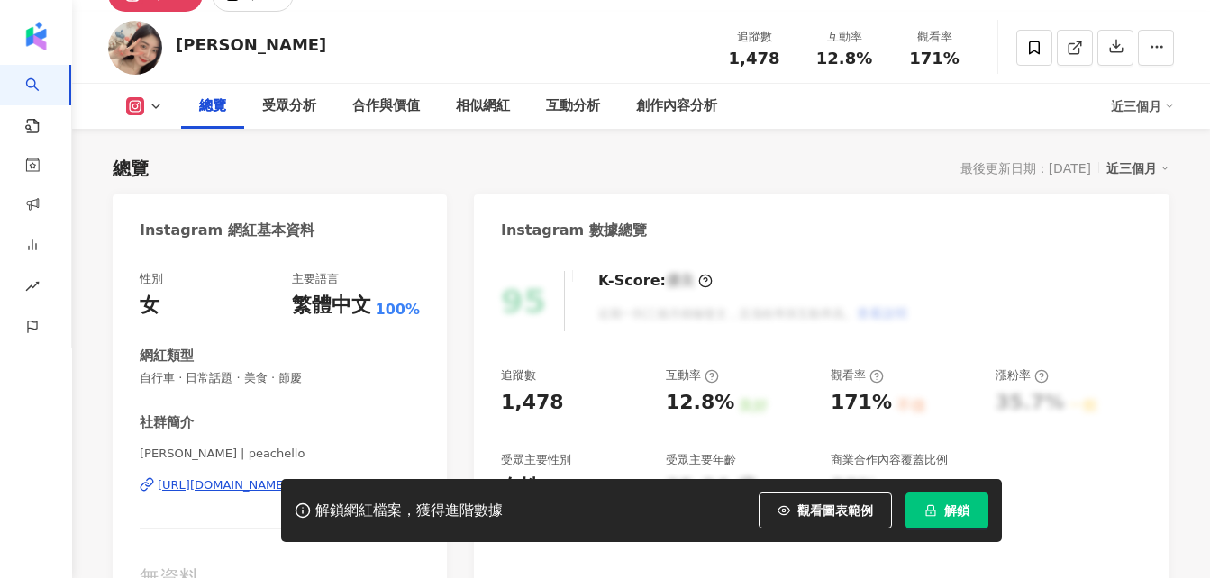
click at [230, 477] on div "[URL][DOMAIN_NAME]" at bounding box center [223, 485] width 131 height 16
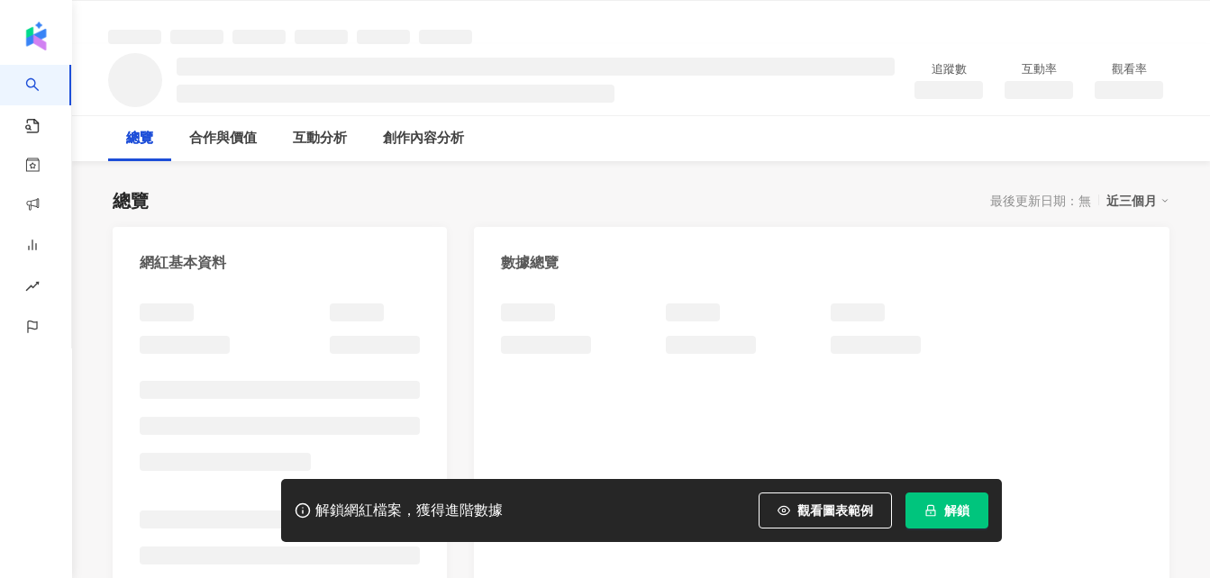
scroll to position [90, 0]
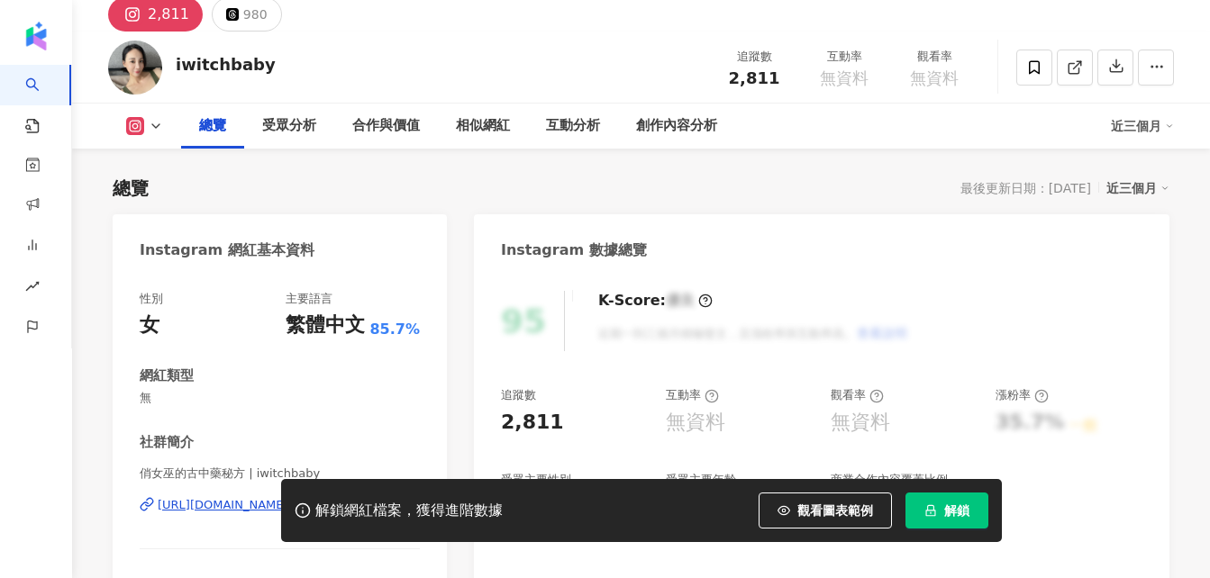
click at [273, 233] on div "Instagram 網紅基本資料 性別 女 主要語言 繁體中文 85.7% 網紅類型 無 社群簡介 俏女巫的古中藥秘方 | iwitchbaby [URL][…" at bounding box center [280, 445] width 334 height 463
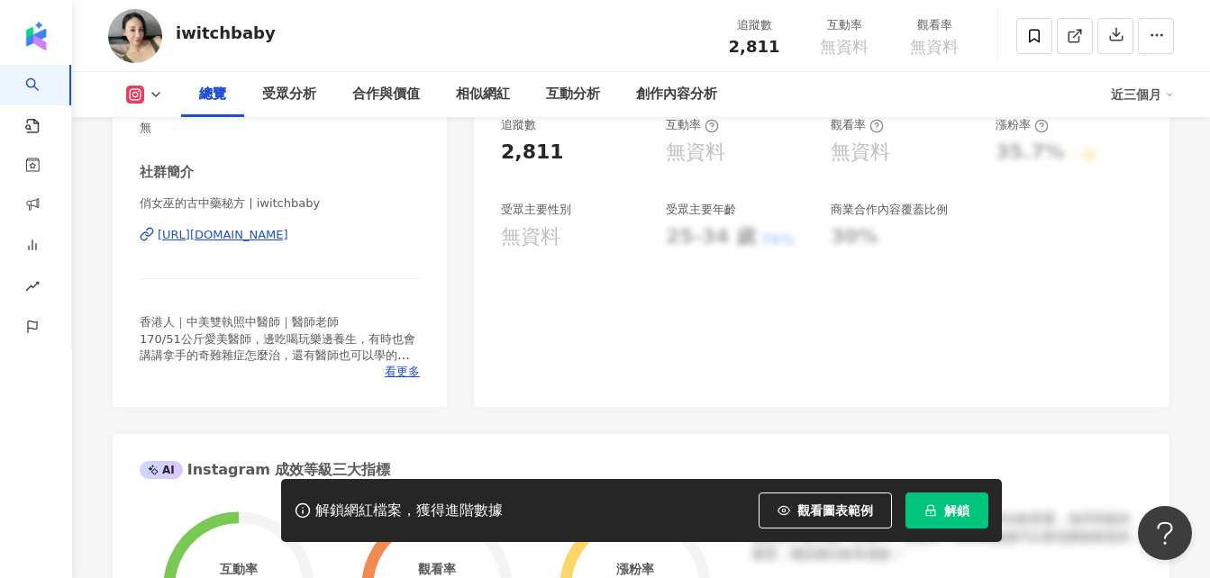
click at [288, 235] on div "https://www.instagram.com/iwitchbaby/" at bounding box center [223, 235] width 131 height 16
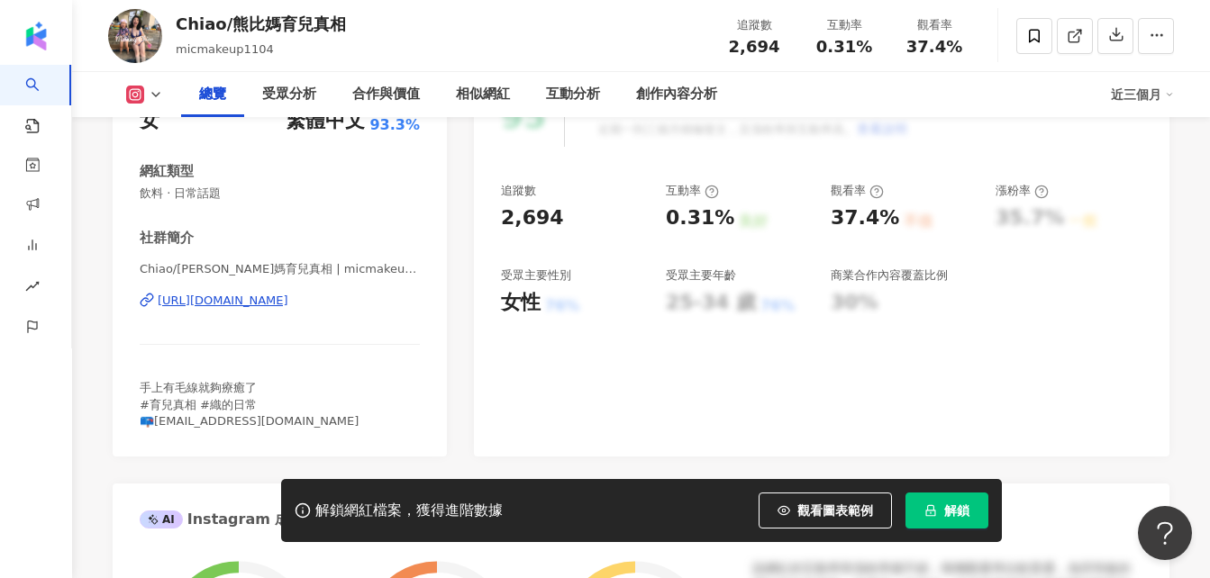
scroll to position [360, 0]
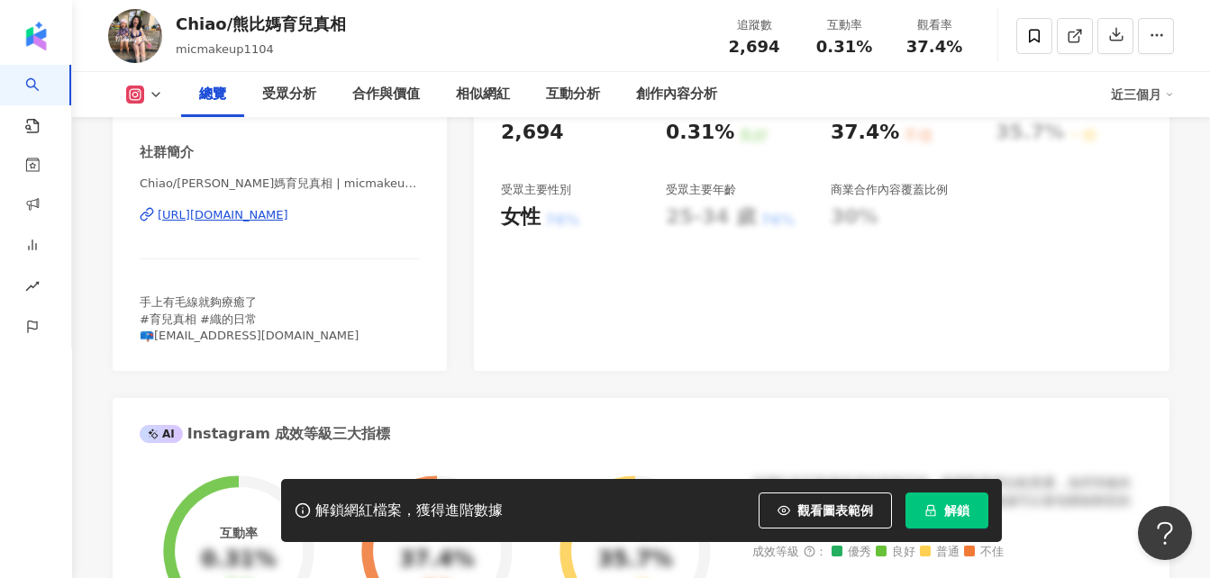
click at [282, 212] on div "https://www.instagram.com/micmakeup1104/" at bounding box center [223, 215] width 131 height 16
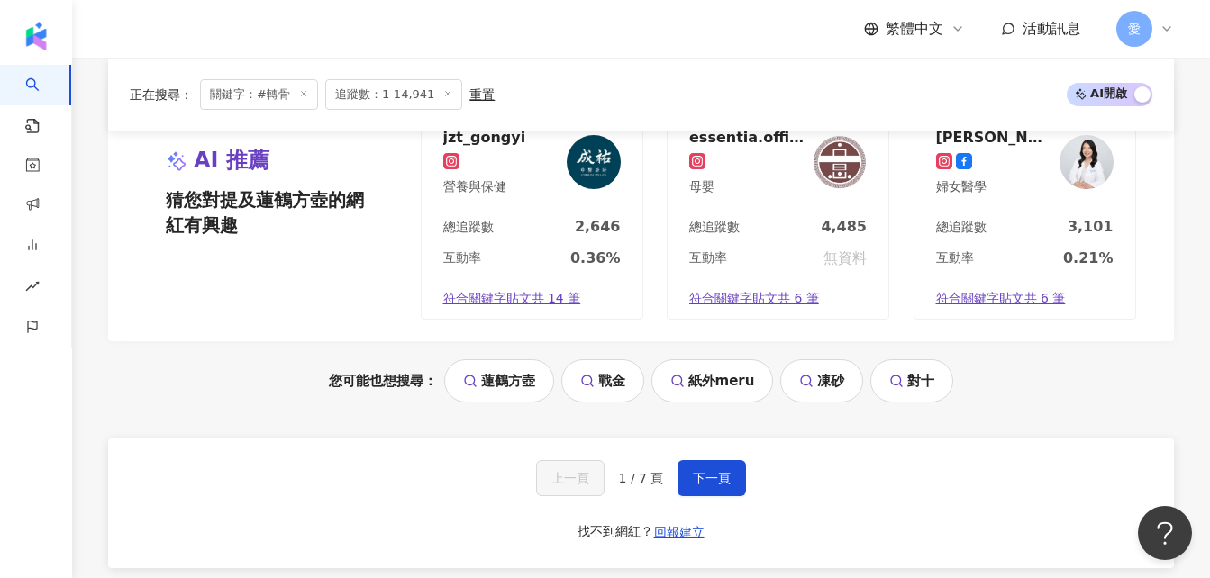
scroll to position [3769, 0]
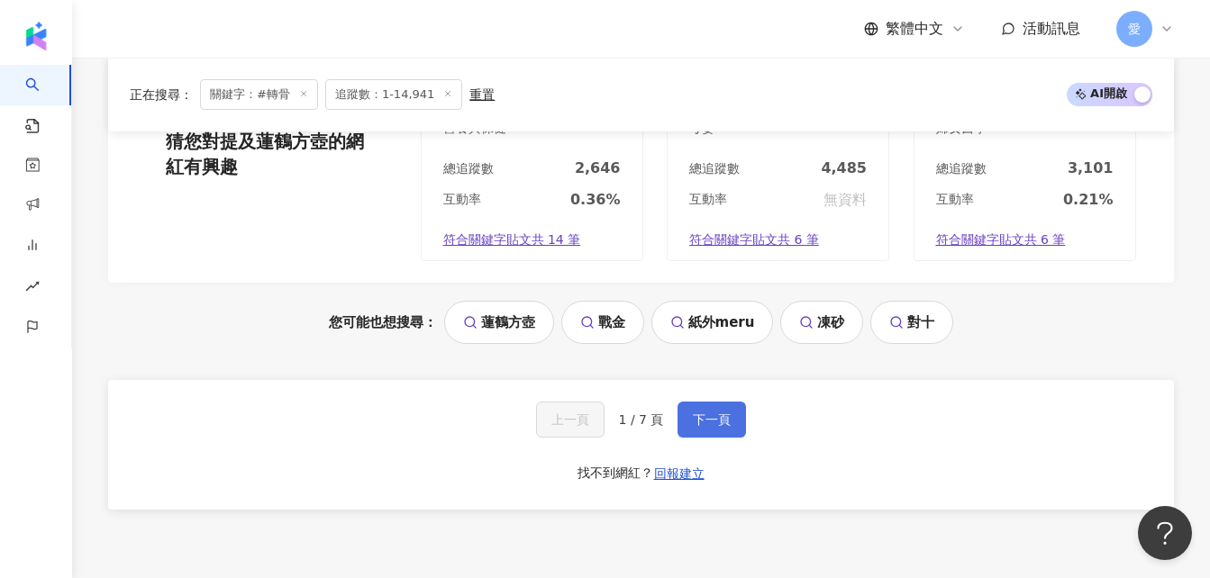
click at [703, 412] on span "下一頁" at bounding box center [712, 419] width 38 height 14
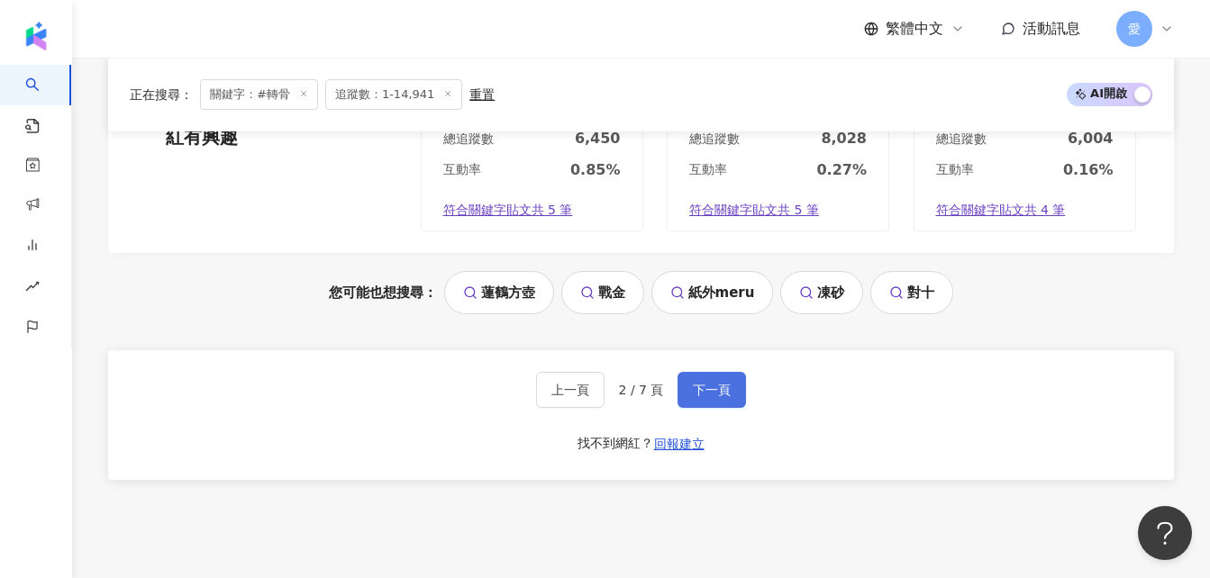
click at [708, 395] on span "下一頁" at bounding box center [712, 390] width 38 height 14
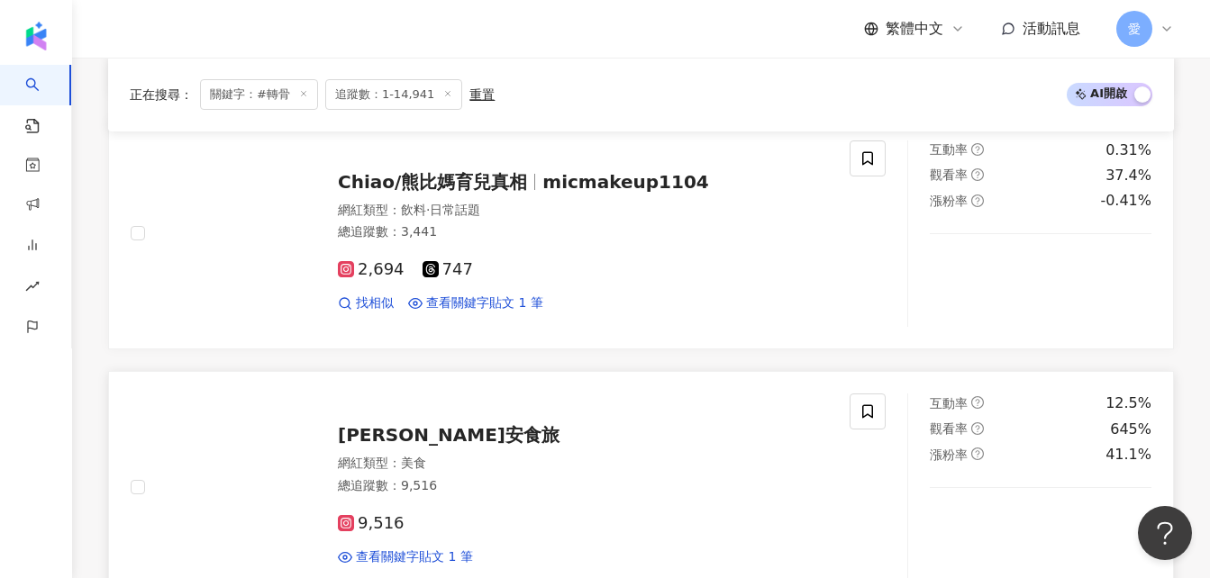
scroll to position [1835, 0]
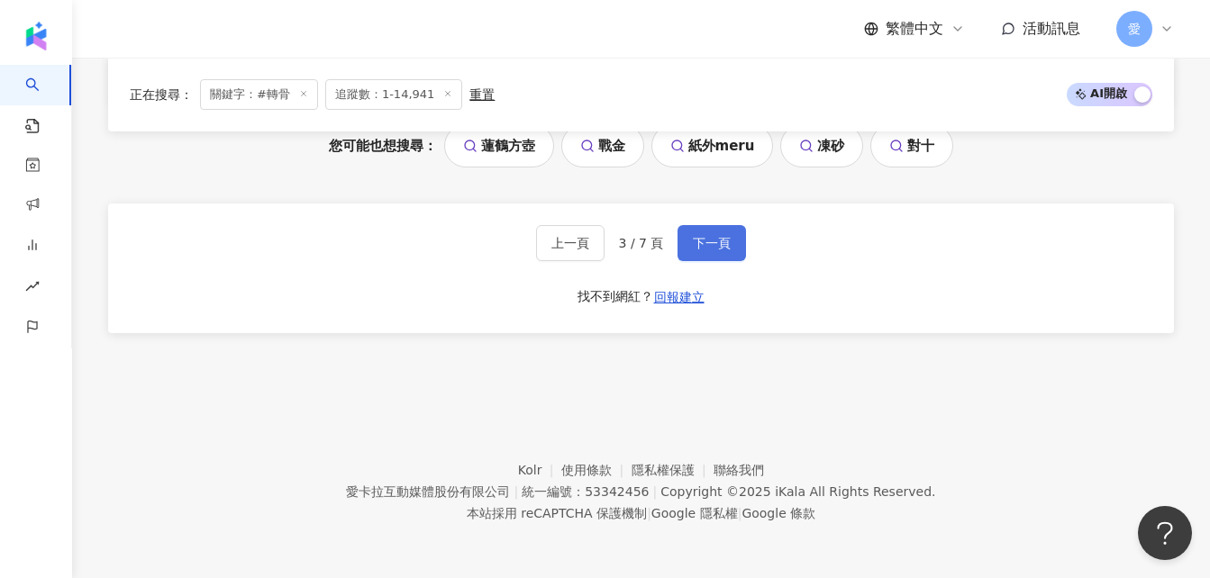
click at [728, 236] on span "下一頁" at bounding box center [712, 243] width 38 height 14
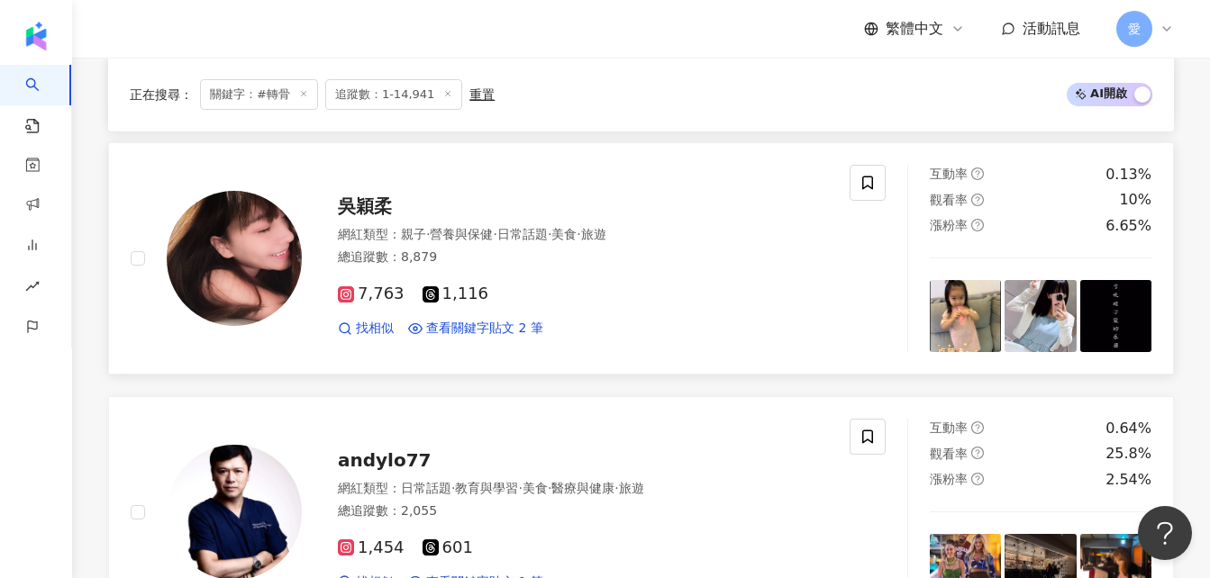
scroll to position [668, 0]
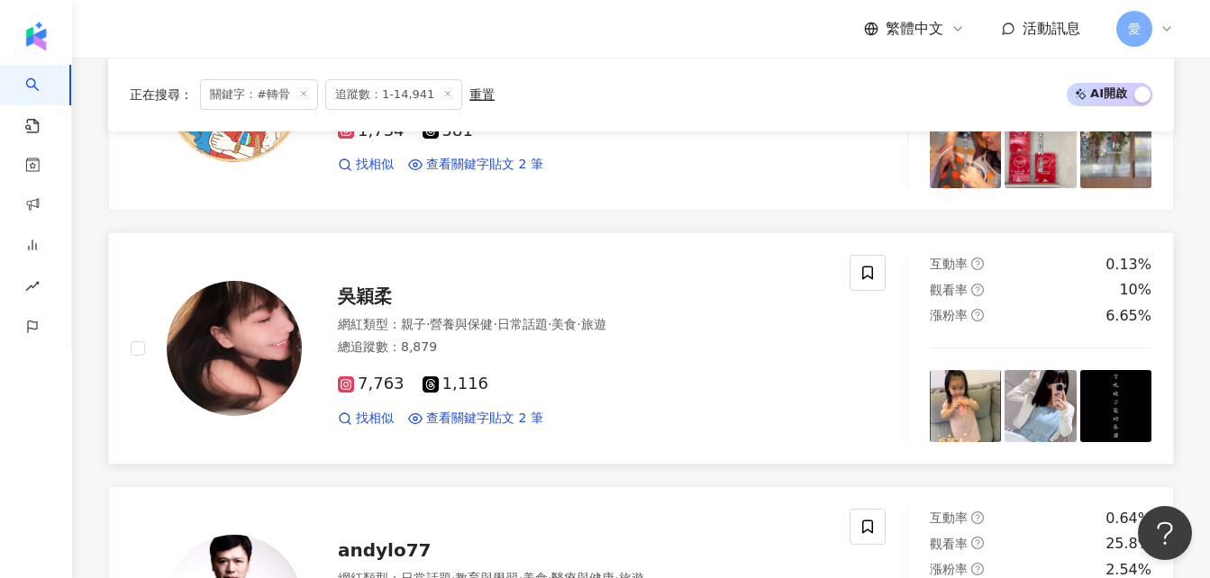
drag, startPoint x: 368, startPoint y: 207, endPoint x: 343, endPoint y: 298, distance: 94.4
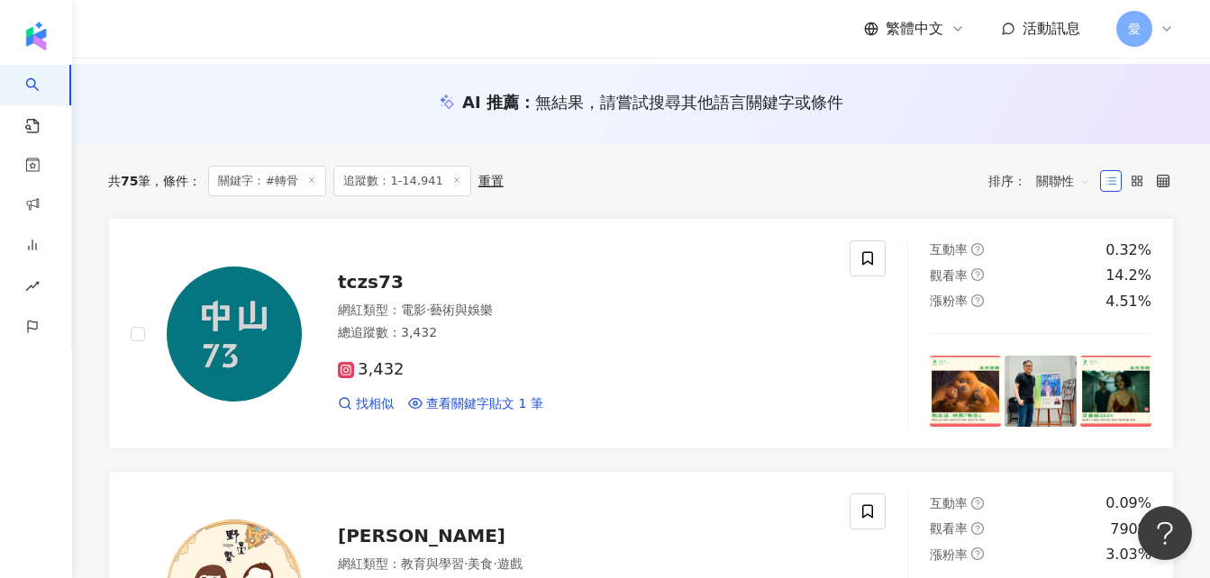
scroll to position [180, 0]
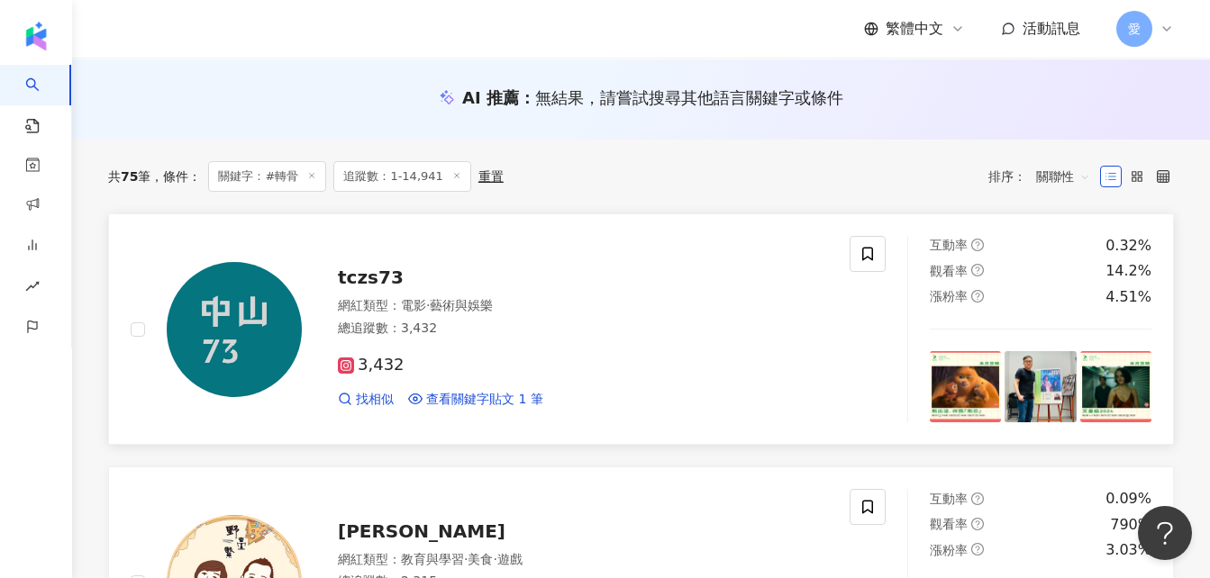
drag, startPoint x: 358, startPoint y: 277, endPoint x: 607, endPoint y: 249, distance: 250.2
click at [607, 249] on div "tczs73 網紅類型 ： 電影 · 藝術與娛樂 總追蹤數 ： 3,432 3,432 找相似 查看關鍵字貼文 1 筆" at bounding box center [490, 329] width 719 height 187
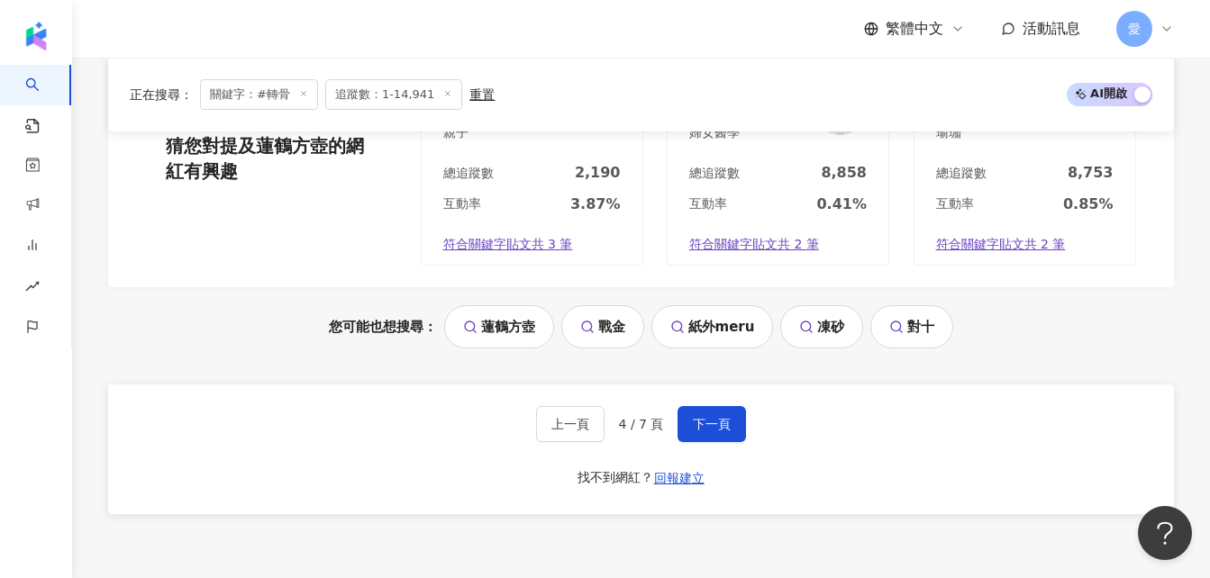
scroll to position [3640, 0]
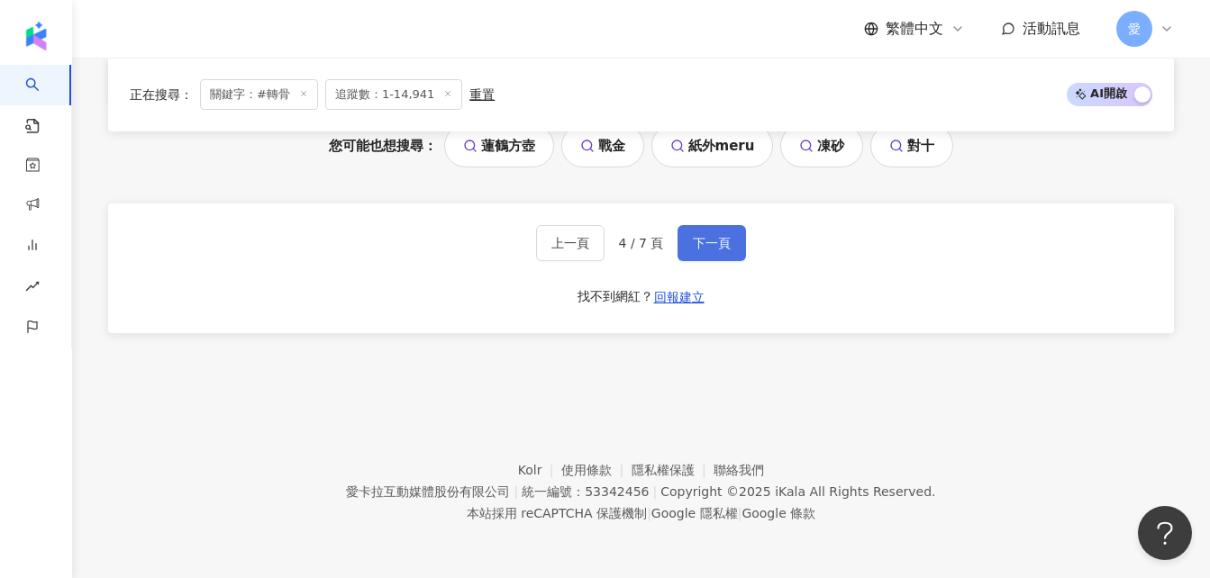
click at [715, 245] on span "下一頁" at bounding box center [712, 243] width 38 height 14
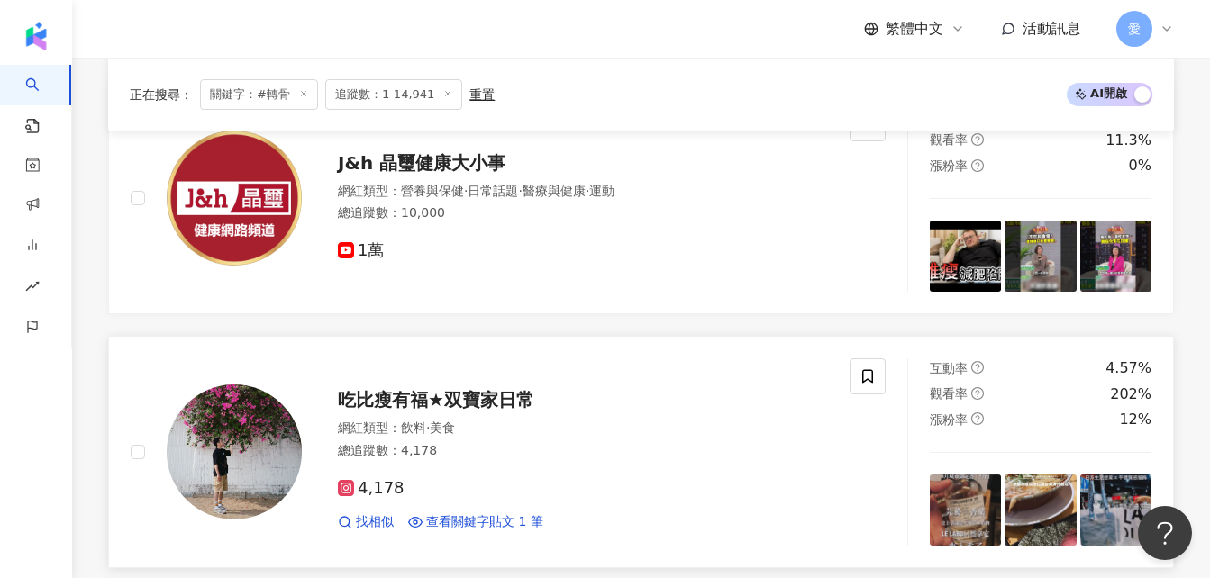
scroll to position [1801, 0]
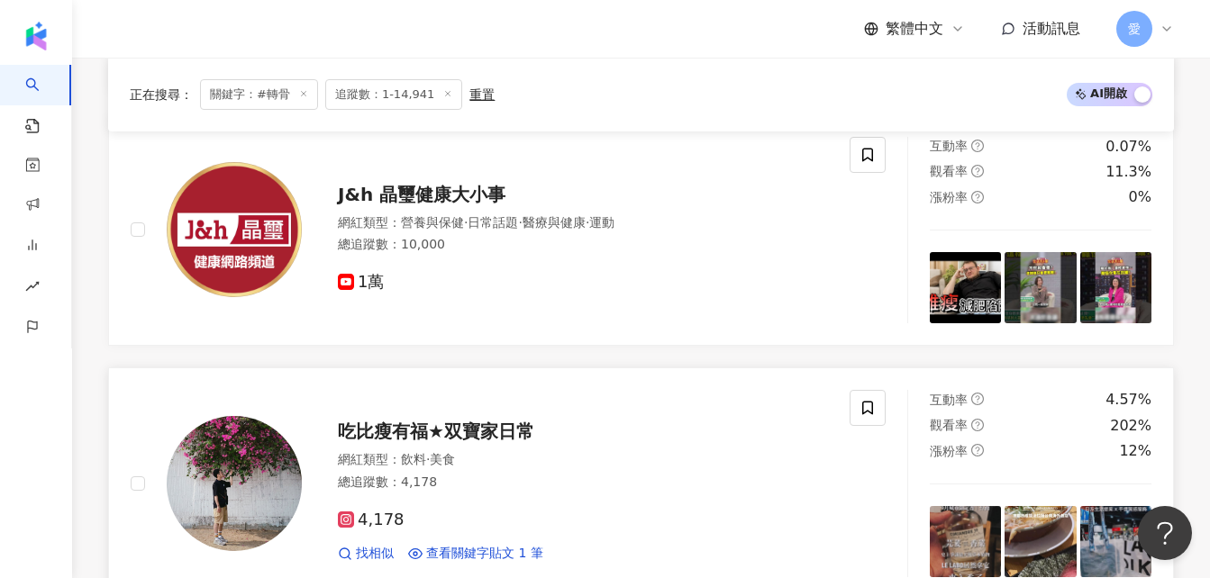
drag, startPoint x: 504, startPoint y: 336, endPoint x: 464, endPoint y: 421, distance: 94.7
drag, startPoint x: 464, startPoint y: 421, endPoint x: 462, endPoint y: 439, distance: 17.2
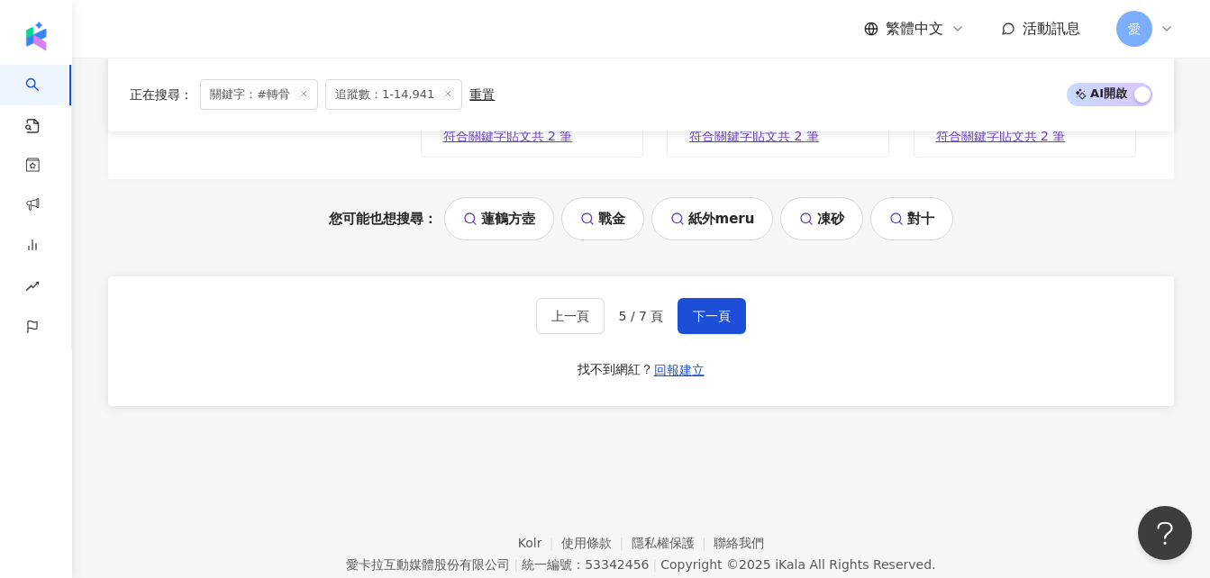
scroll to position [3603, 0]
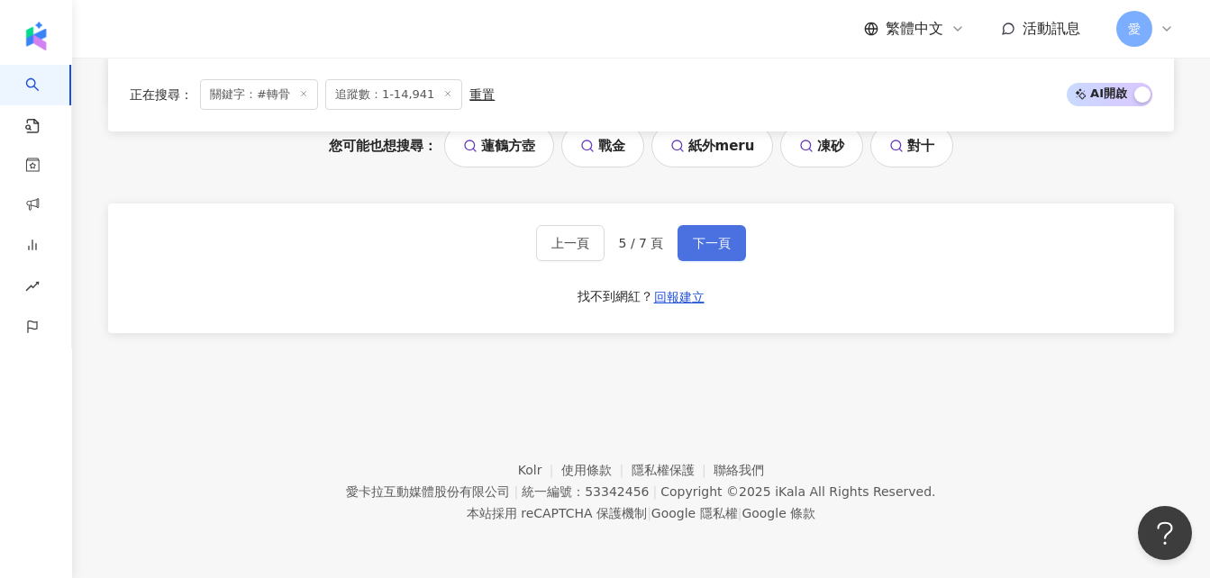
click at [722, 245] on span "下一頁" at bounding box center [712, 243] width 38 height 14
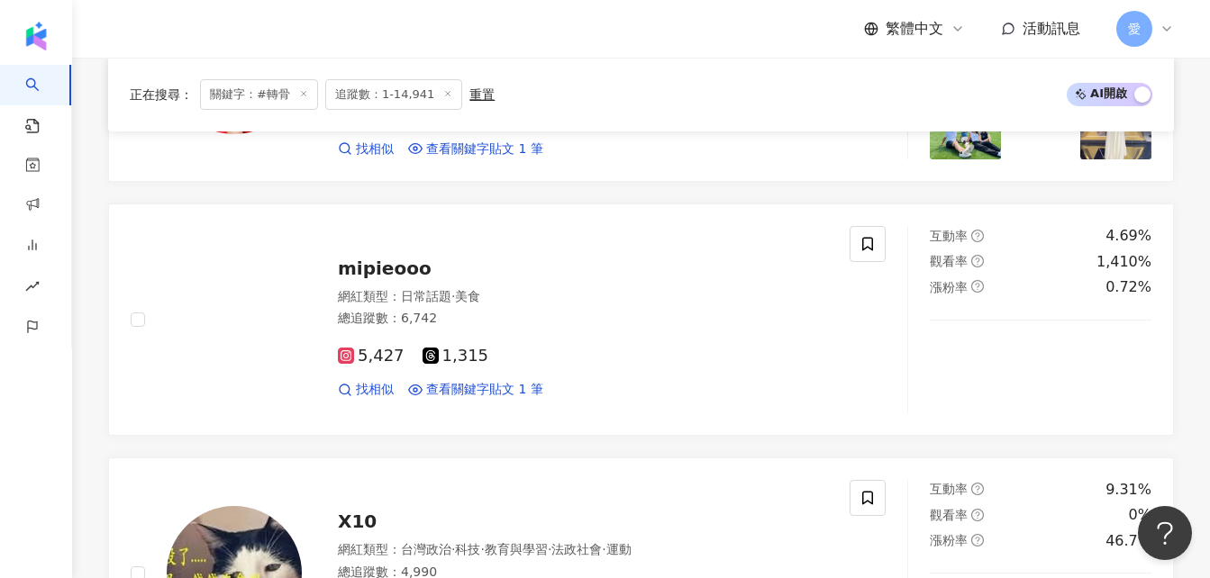
scroll to position [286, 0]
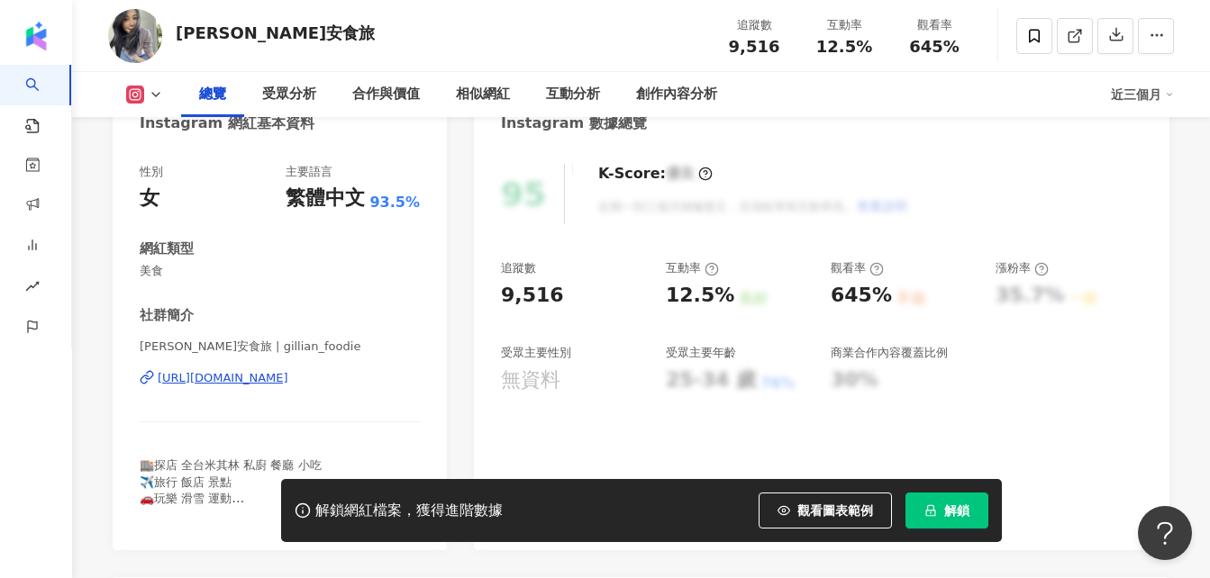
scroll to position [360, 0]
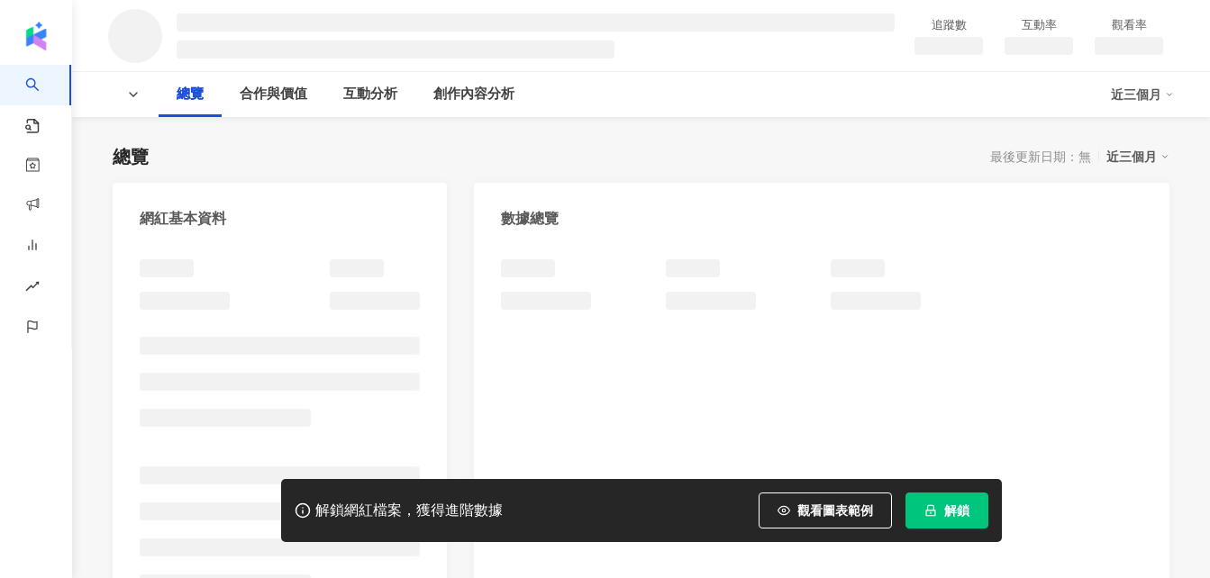
scroll to position [221, 0]
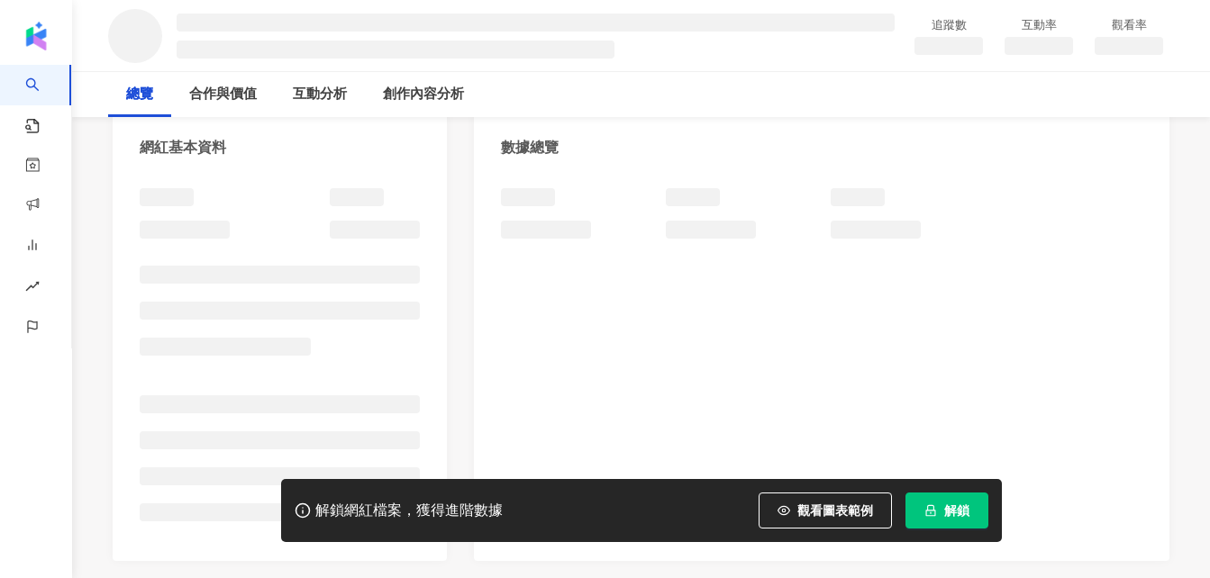
scroll to position [180, 0]
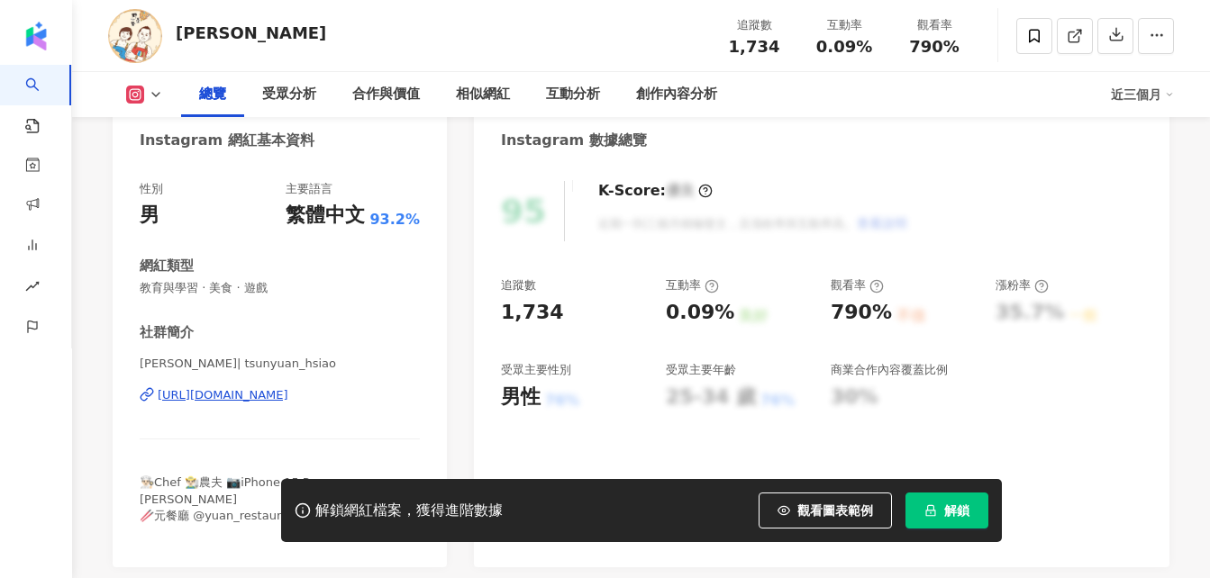
drag, startPoint x: 288, startPoint y: 250, endPoint x: 267, endPoint y: 394, distance: 145.6
click at [267, 394] on div "https://www.instagram.com/tsunyuan_hsiao/" at bounding box center [223, 395] width 131 height 16
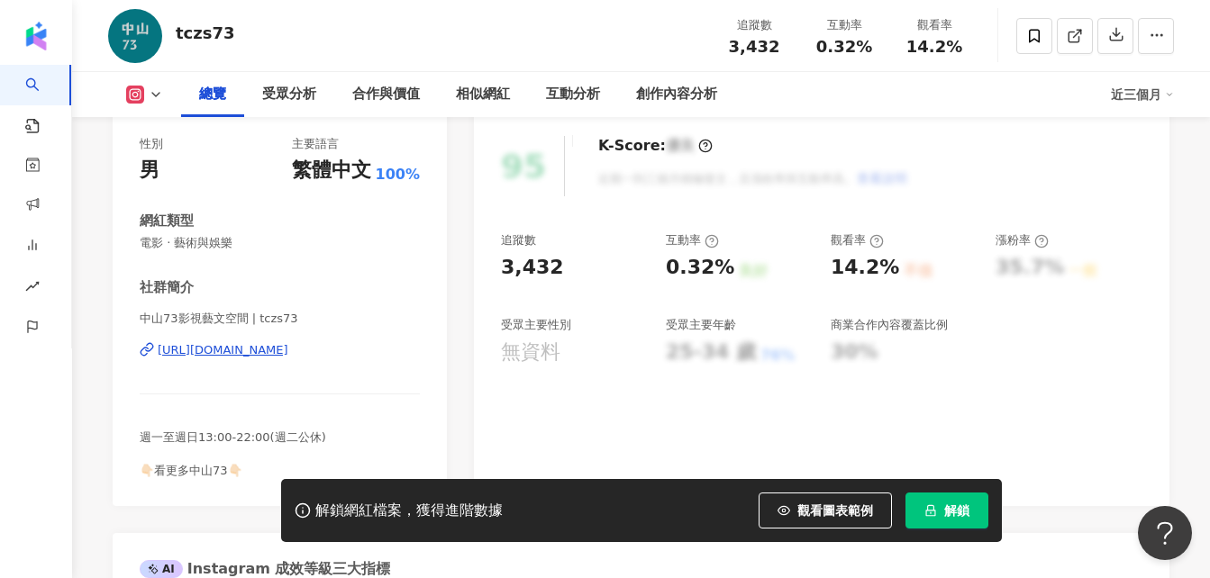
scroll to position [270, 0]
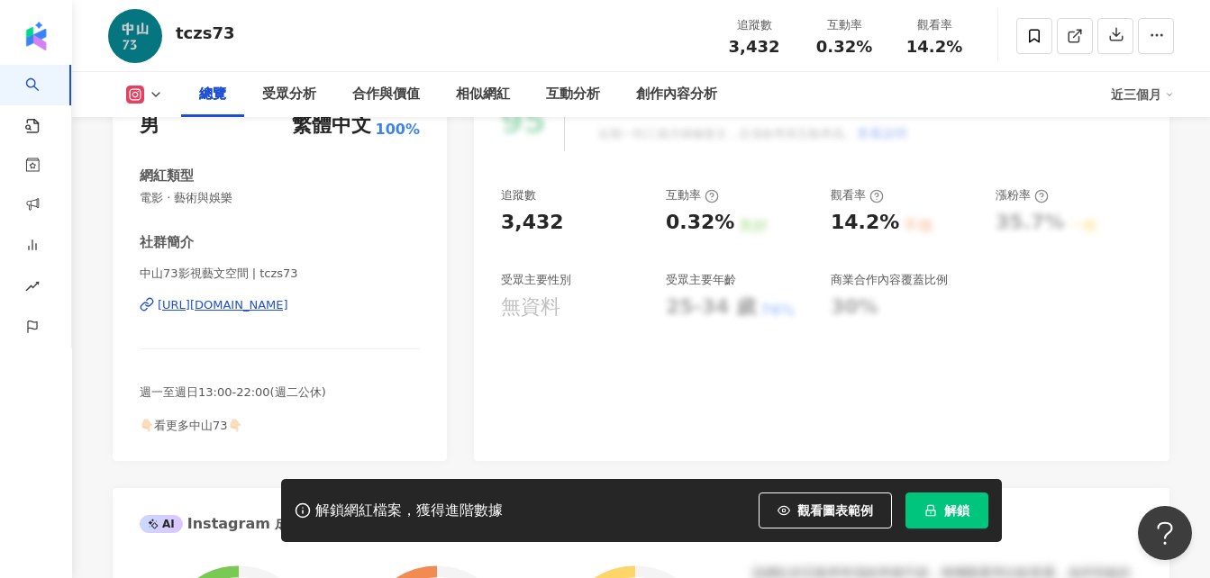
click at [278, 306] on div "https://www.instagram.com/tczs73/" at bounding box center [223, 305] width 131 height 16
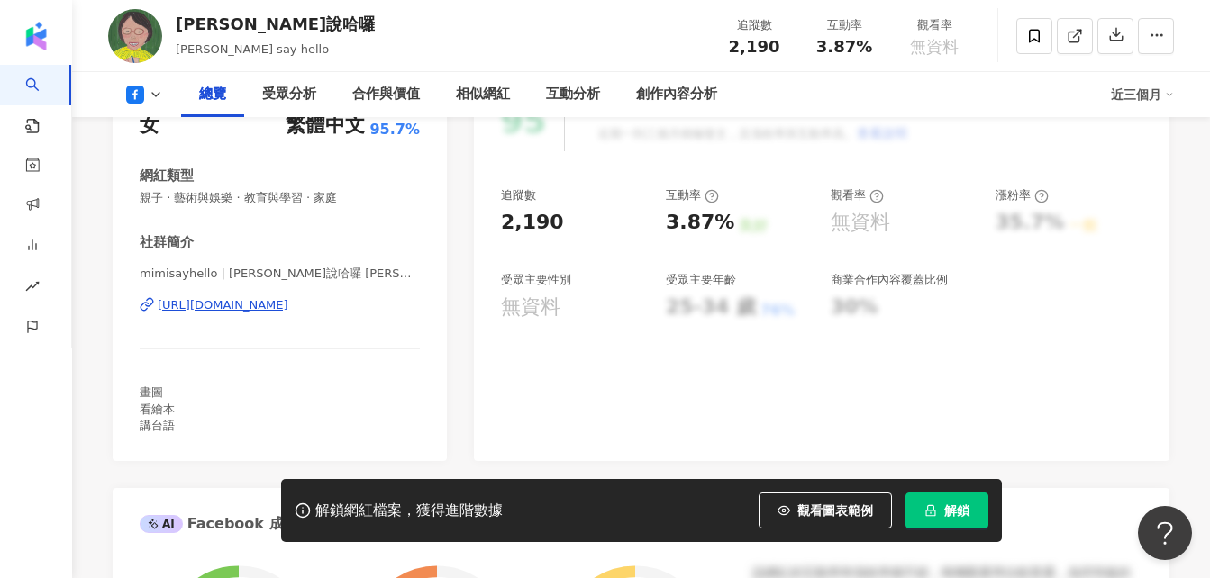
click at [225, 305] on div "[URL][DOMAIN_NAME]" at bounding box center [223, 305] width 131 height 16
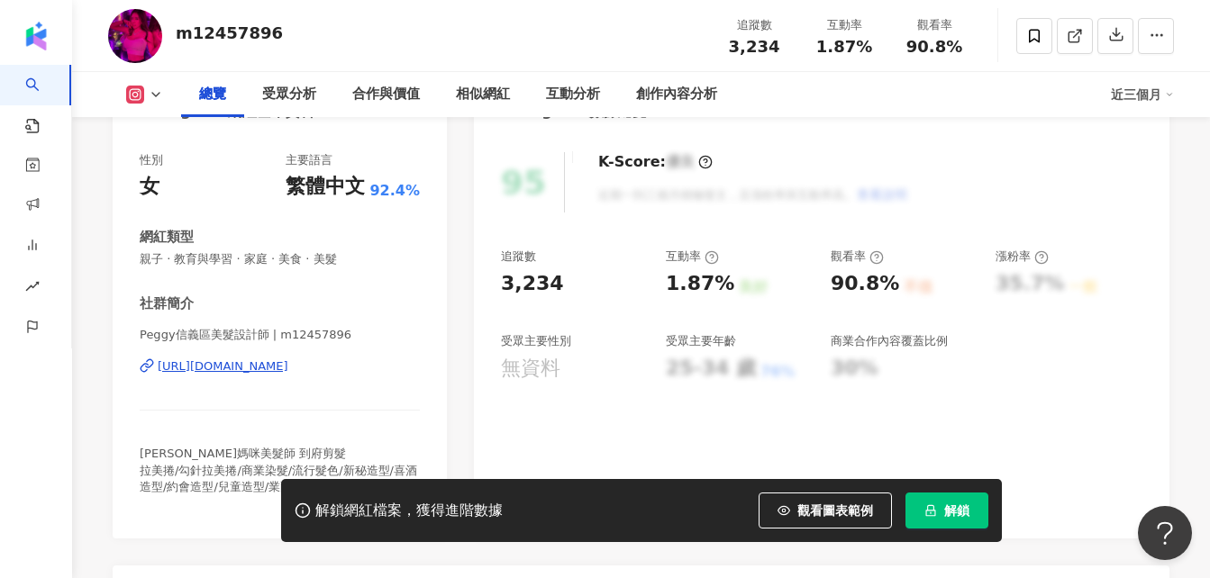
scroll to position [270, 0]
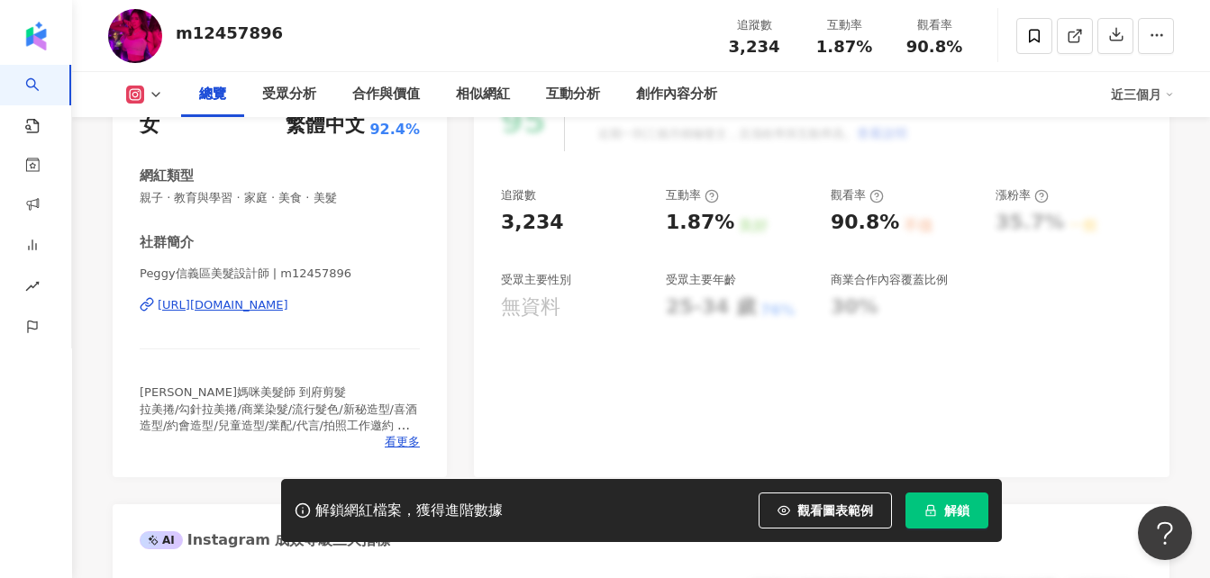
click at [220, 310] on div "https://www.instagram.com/m12457896/" at bounding box center [223, 305] width 131 height 16
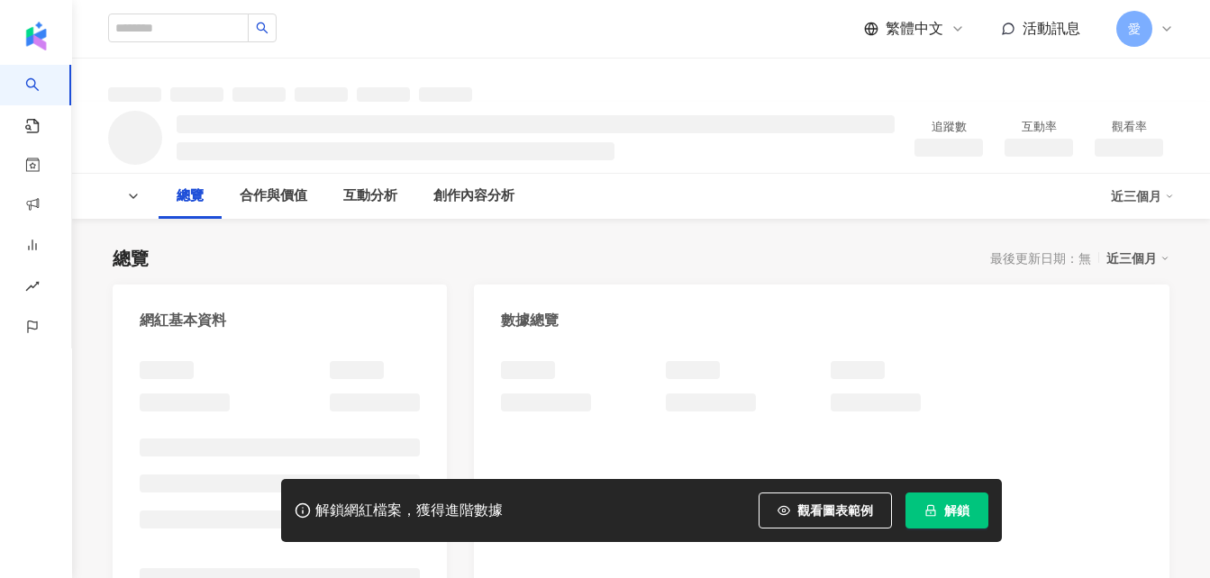
scroll to position [267, 0]
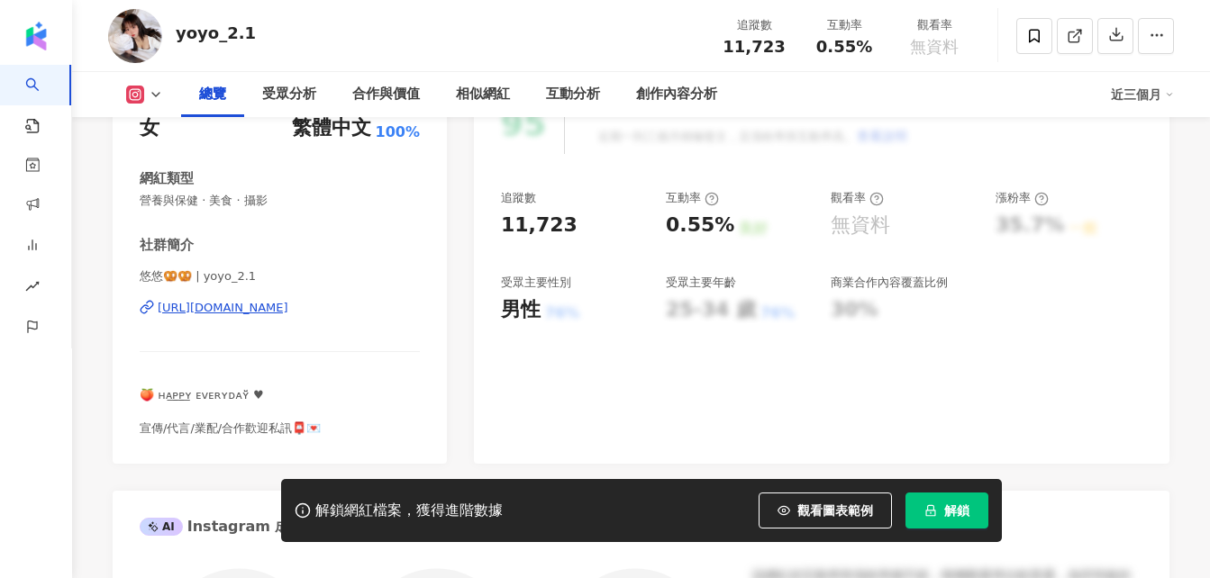
scroll to position [100, 0]
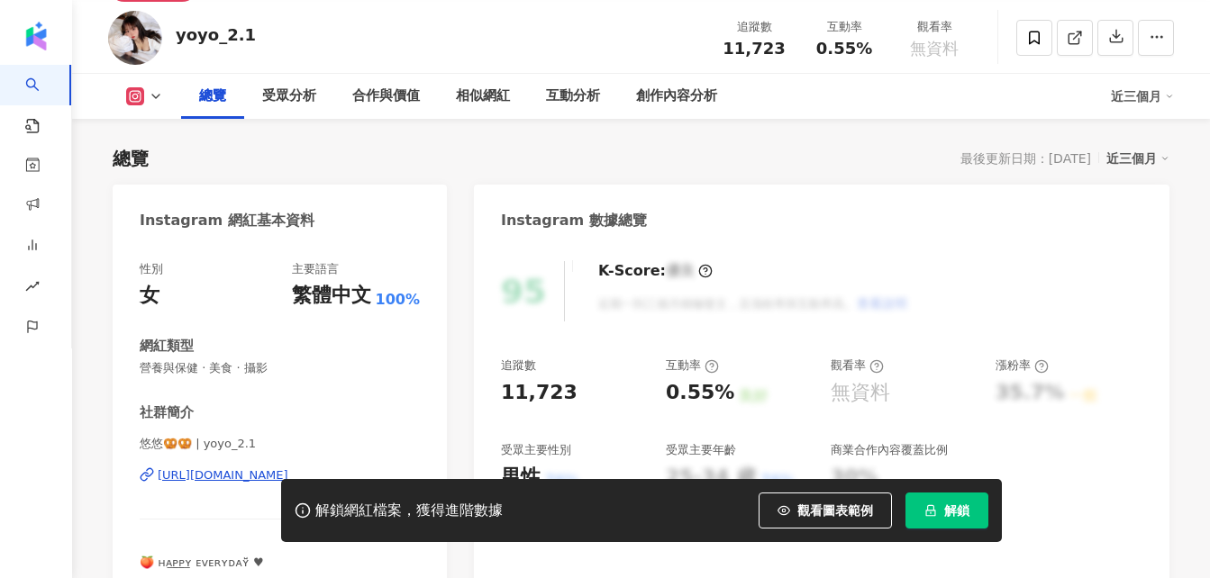
click at [237, 467] on div "https://www.instagram.com/yoyo_2.1/" at bounding box center [223, 475] width 131 height 16
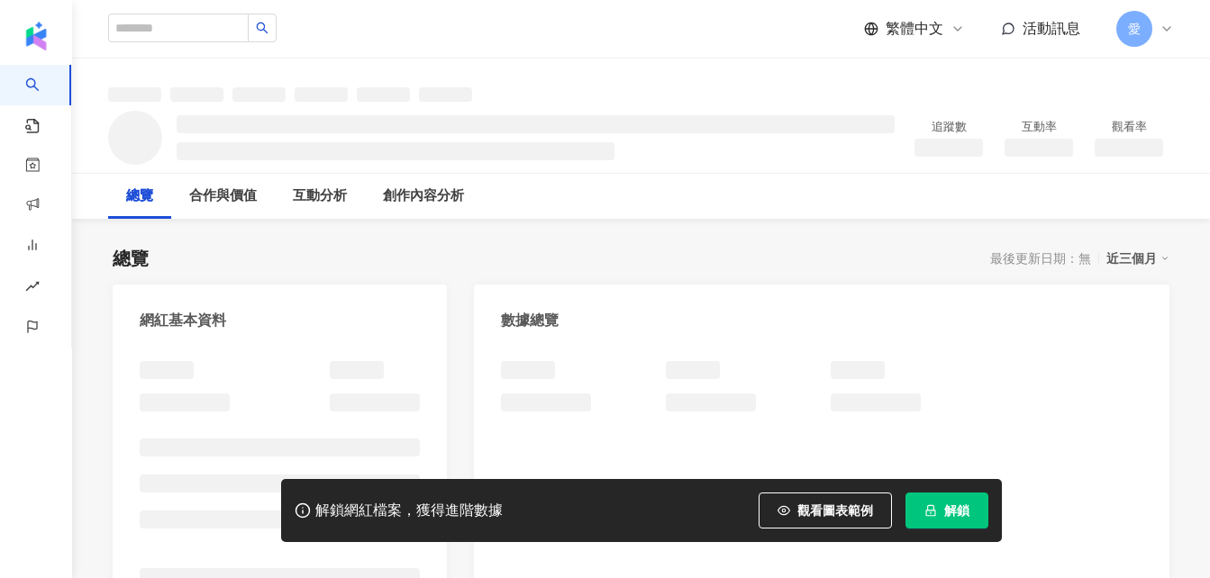
scroll to position [22, 0]
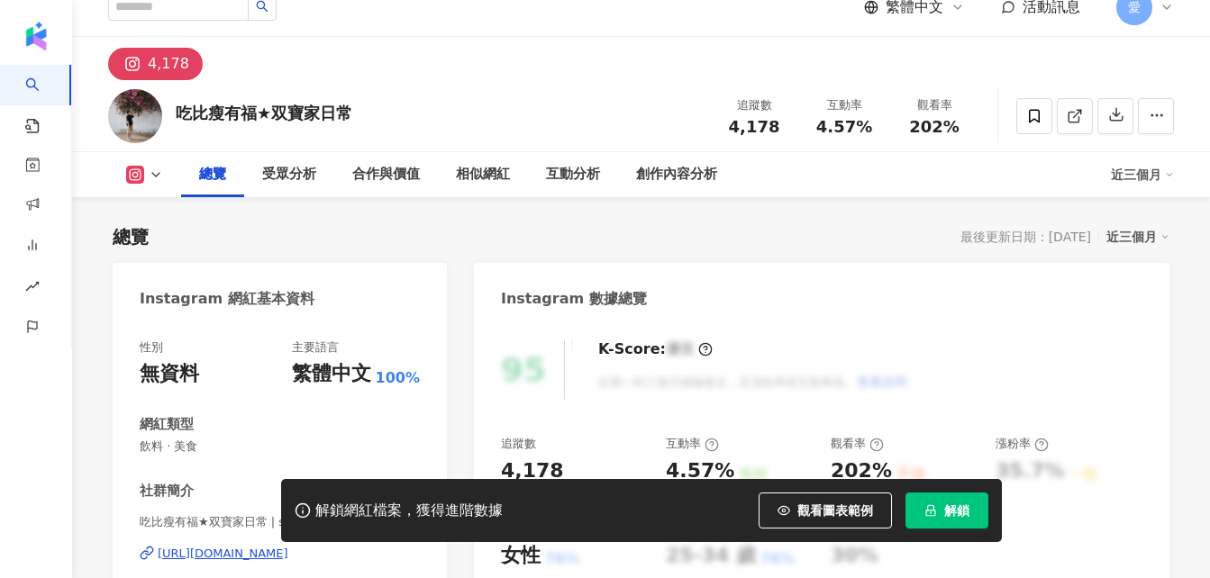
scroll to position [360, 0]
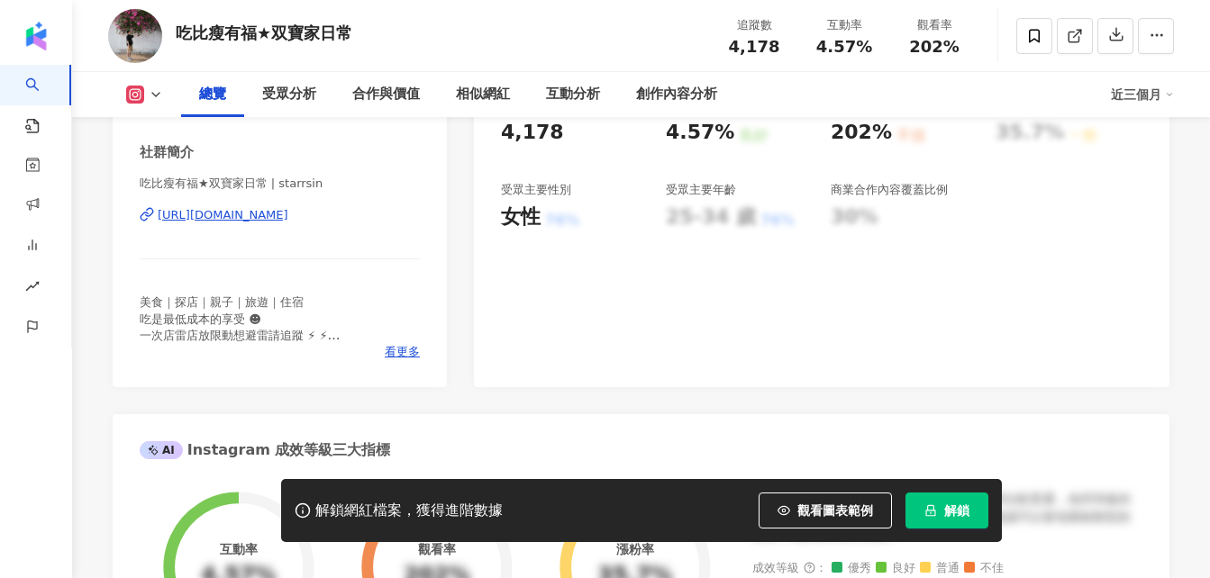
click at [273, 211] on div "https://www.instagram.com/starrsin/" at bounding box center [223, 215] width 131 height 16
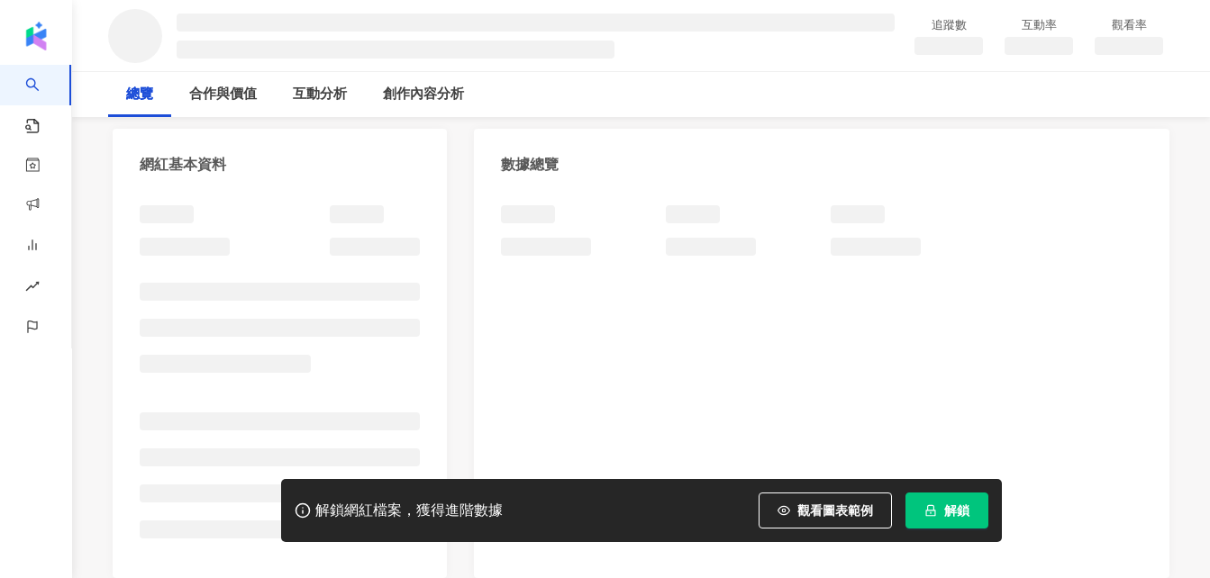
scroll to position [180, 0]
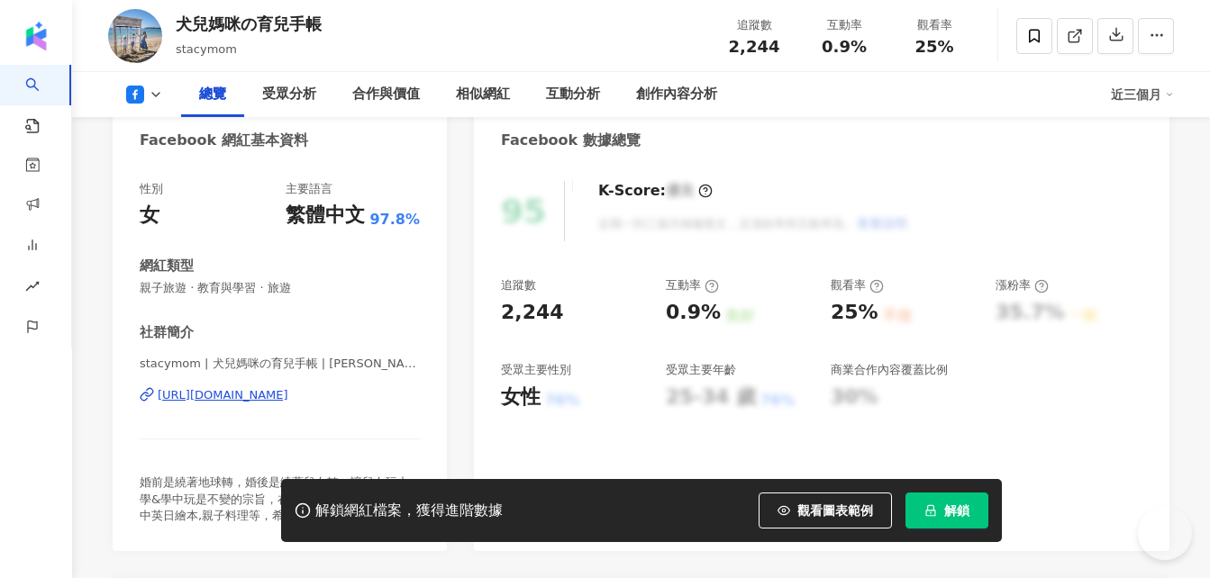
click at [216, 401] on div "[URL][DOMAIN_NAME]" at bounding box center [223, 395] width 131 height 16
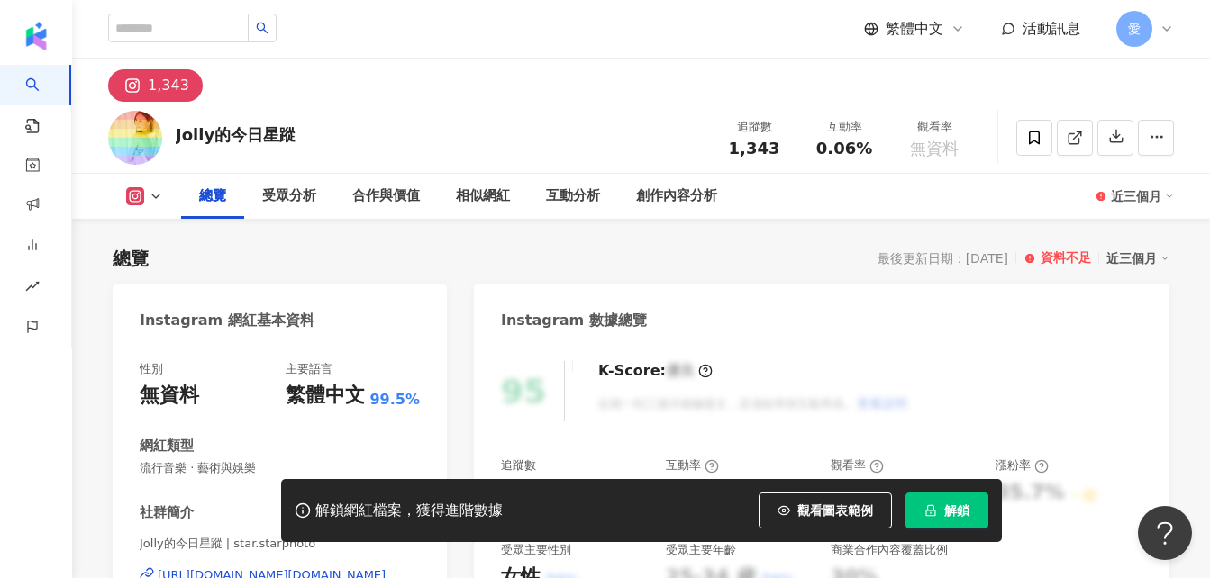
scroll to position [360, 0]
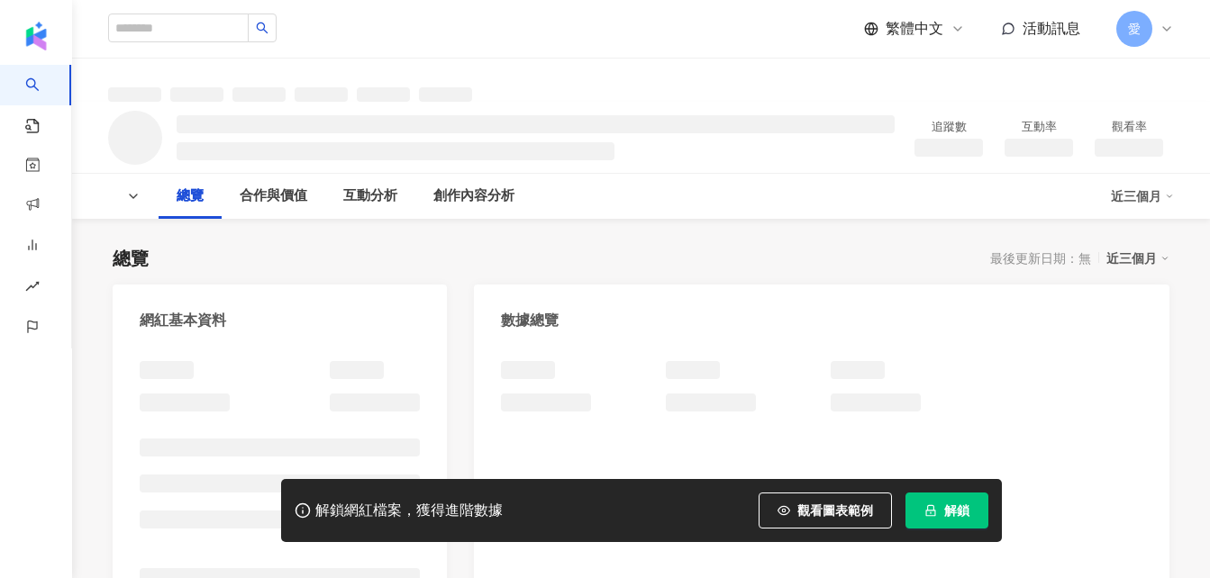
scroll to position [270, 0]
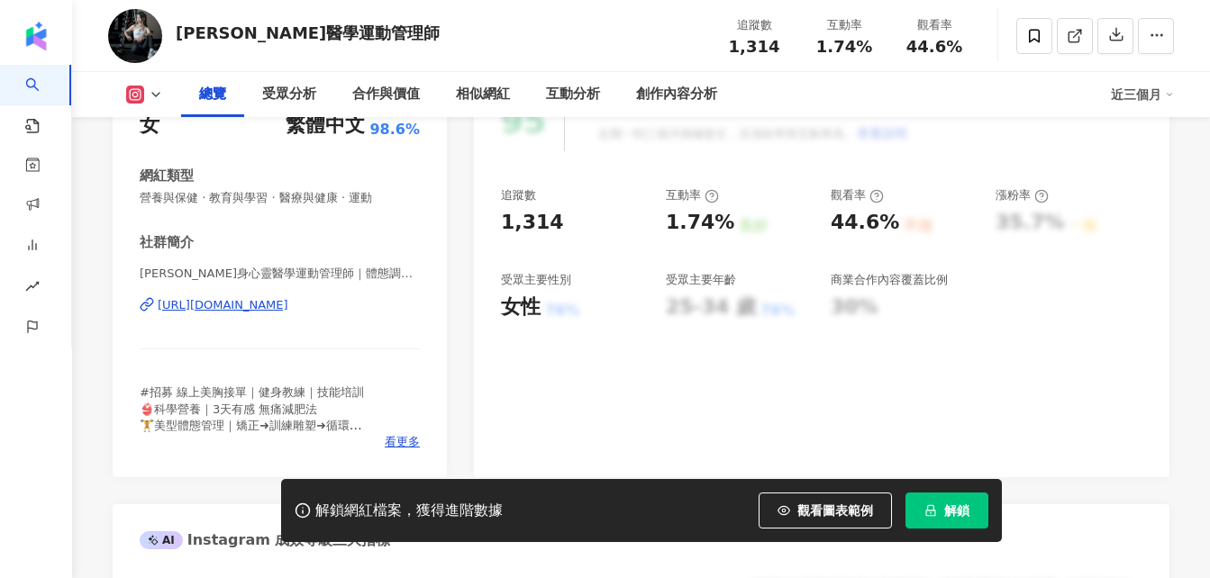
click at [253, 304] on div "[URL][DOMAIN_NAME]" at bounding box center [223, 305] width 131 height 16
